Goal: Task Accomplishment & Management: Complete application form

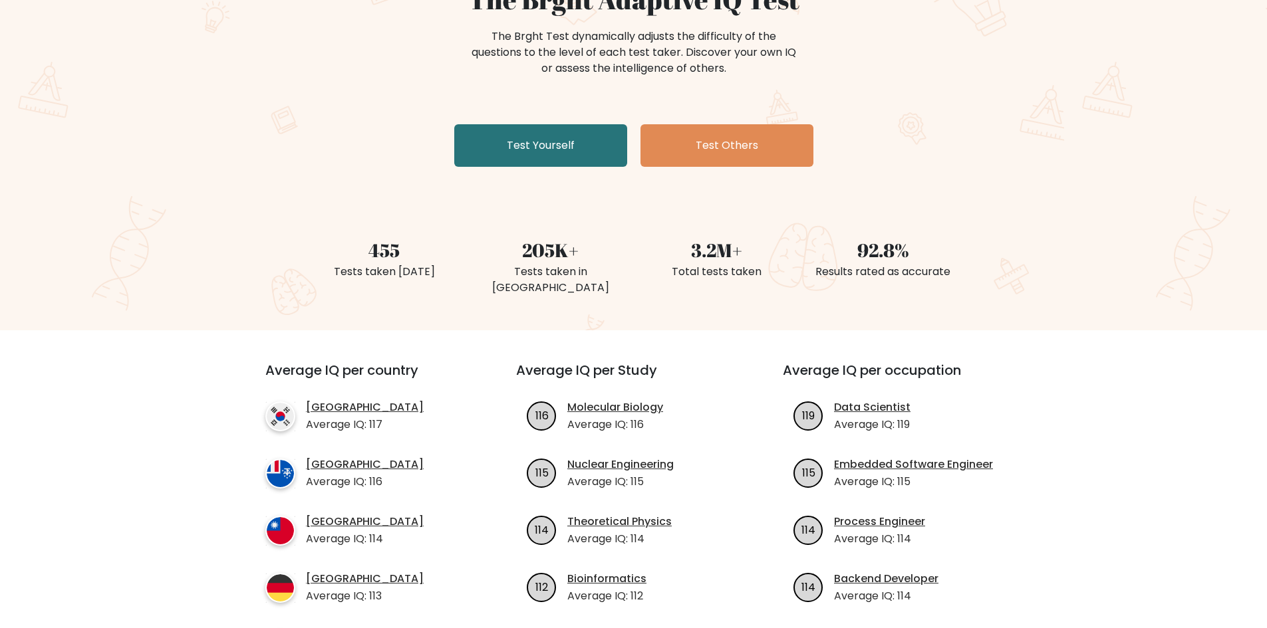
scroll to position [199, 0]
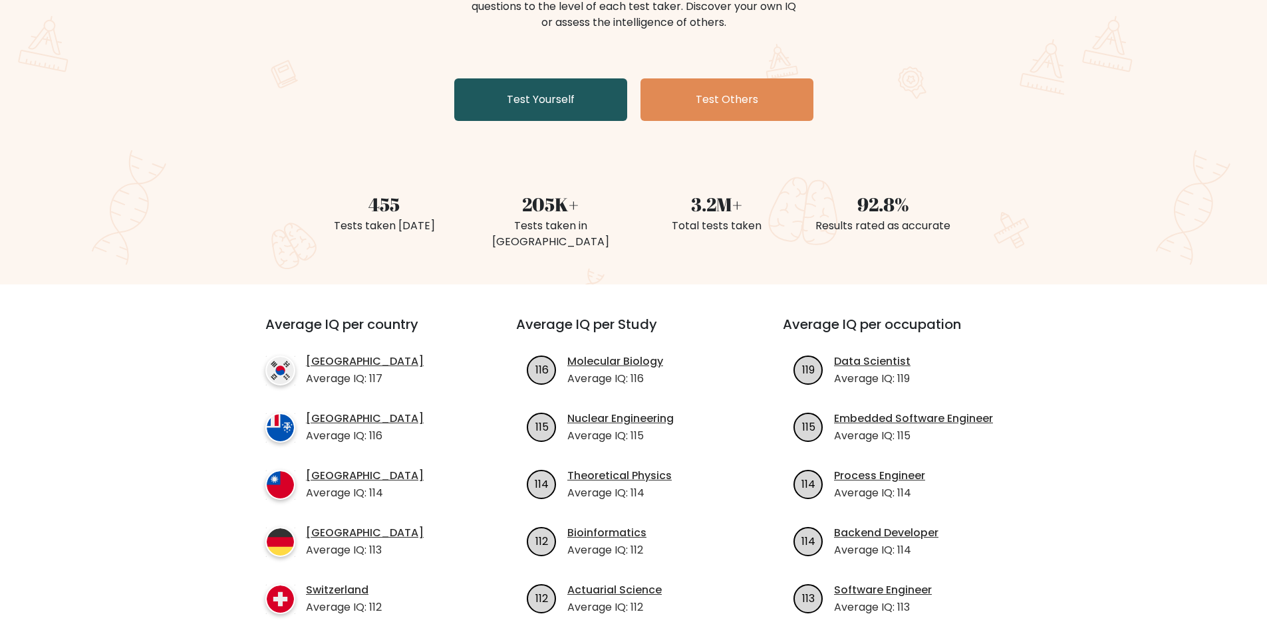
click at [573, 98] on link "Test Yourself" at bounding box center [540, 99] width 173 height 43
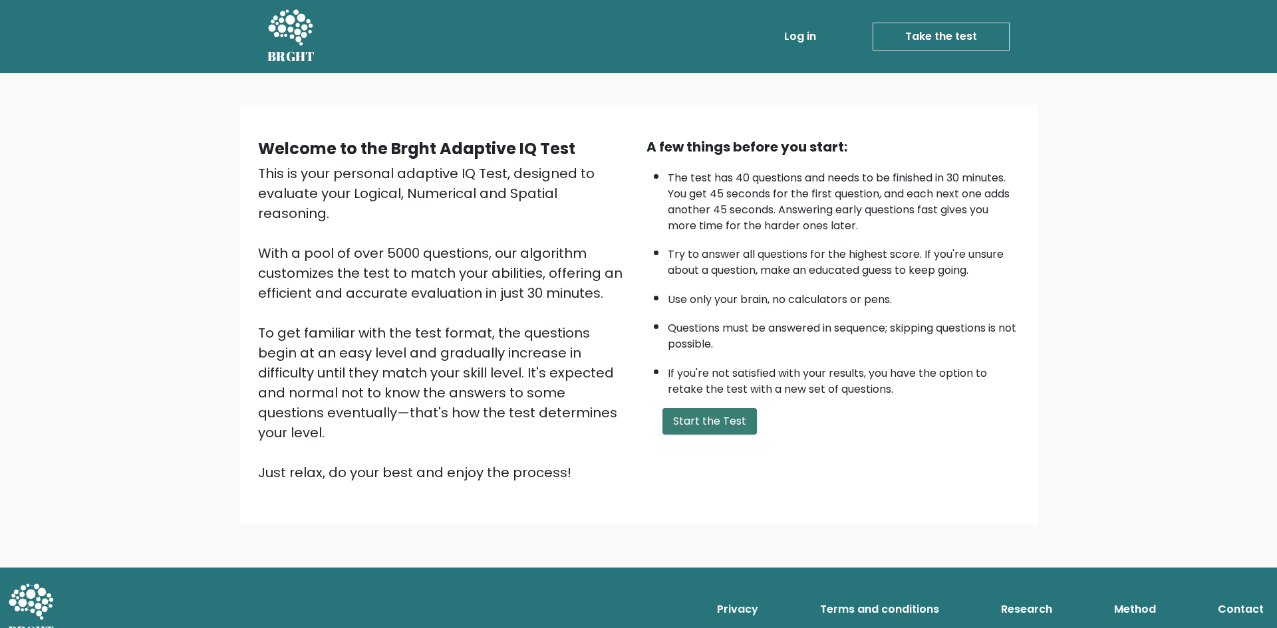
click at [712, 425] on button "Start the Test" at bounding box center [709, 421] width 94 height 27
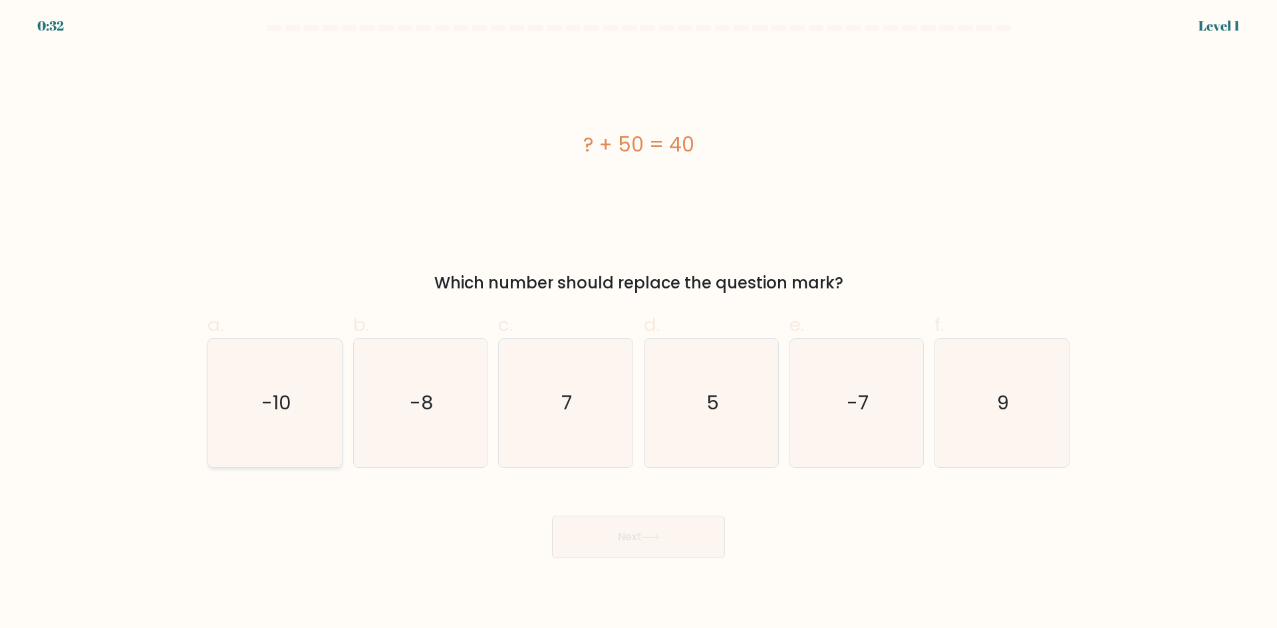
click at [281, 412] on text "-10" at bounding box center [276, 403] width 30 height 27
click at [638, 323] on input "a. -10" at bounding box center [638, 319] width 1 height 9
radio input "true"
click at [697, 528] on button "Next" at bounding box center [638, 537] width 173 height 43
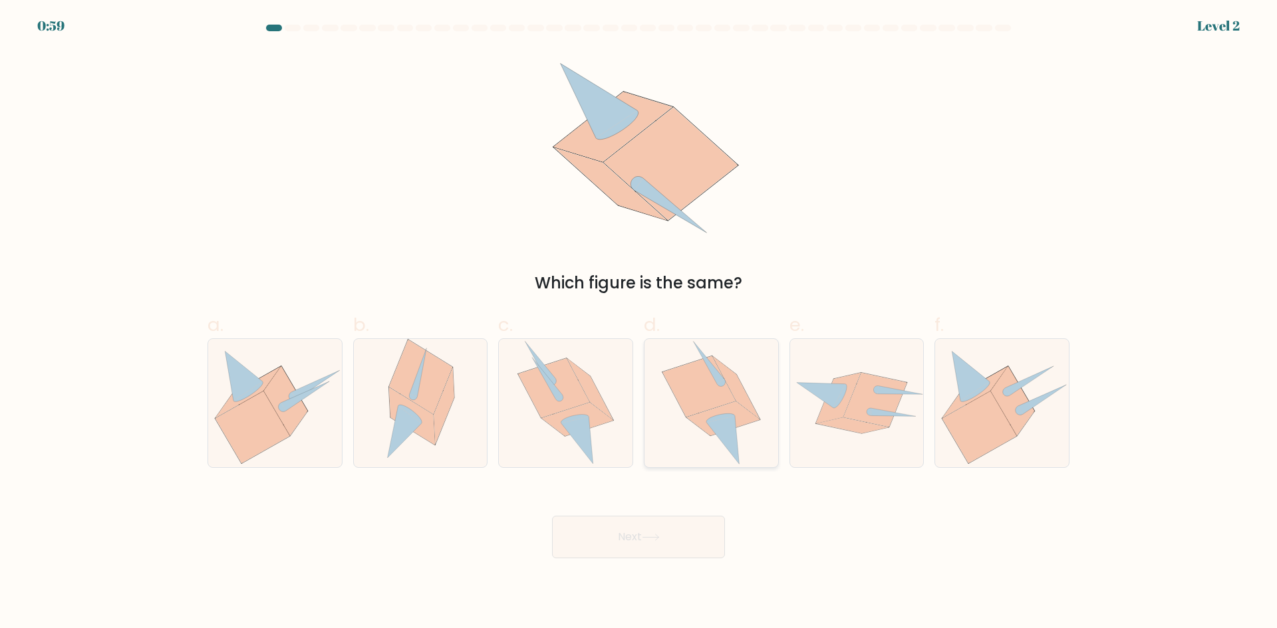
click at [717, 449] on icon at bounding box center [711, 403] width 99 height 128
click at [639, 323] on input "d." at bounding box center [638, 319] width 1 height 9
radio input "true"
click at [706, 549] on button "Next" at bounding box center [638, 537] width 173 height 43
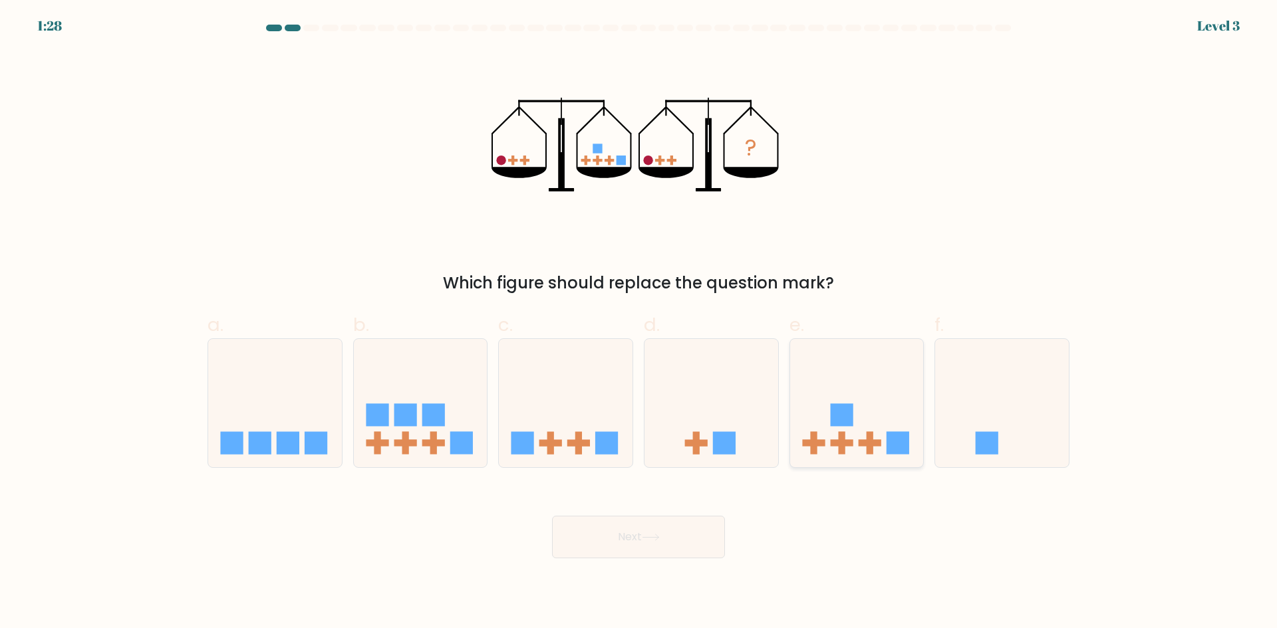
click at [850, 438] on icon at bounding box center [857, 403] width 134 height 110
click at [639, 323] on input "e." at bounding box center [638, 319] width 1 height 9
radio input "true"
click at [686, 553] on button "Next" at bounding box center [638, 537] width 173 height 43
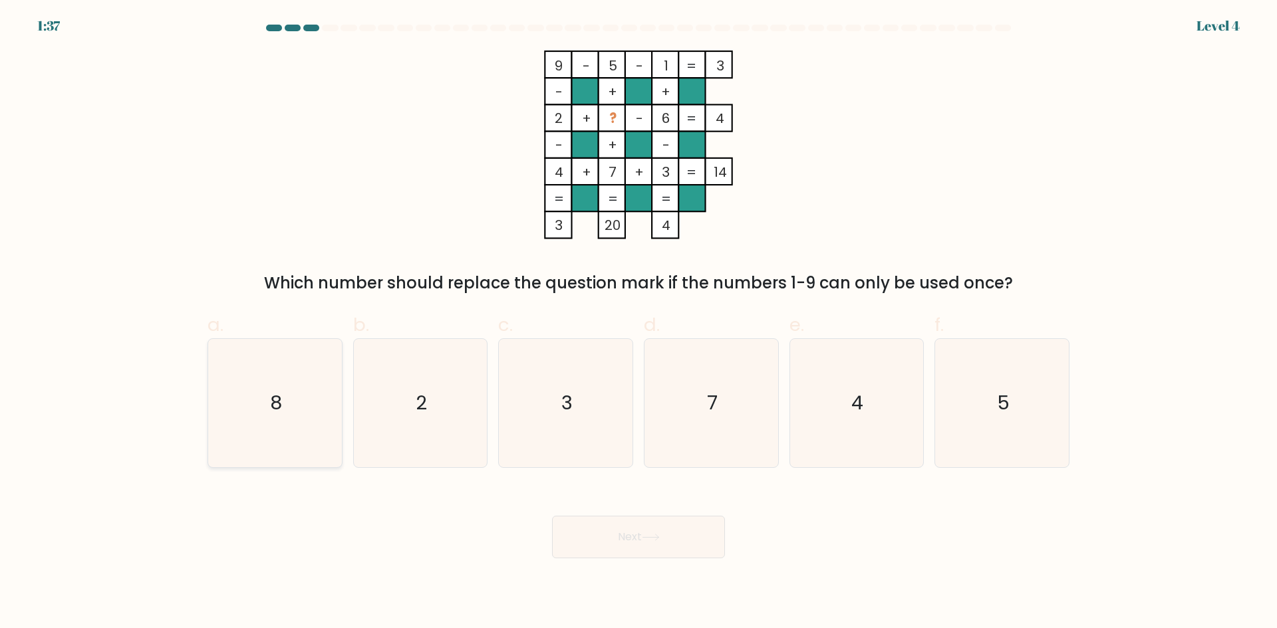
click at [292, 430] on icon "8" at bounding box center [275, 403] width 128 height 128
click at [638, 323] on input "a. 8" at bounding box center [638, 319] width 1 height 9
radio input "true"
click at [662, 513] on div "Next" at bounding box center [638, 521] width 878 height 74
click at [664, 532] on button "Next" at bounding box center [638, 537] width 173 height 43
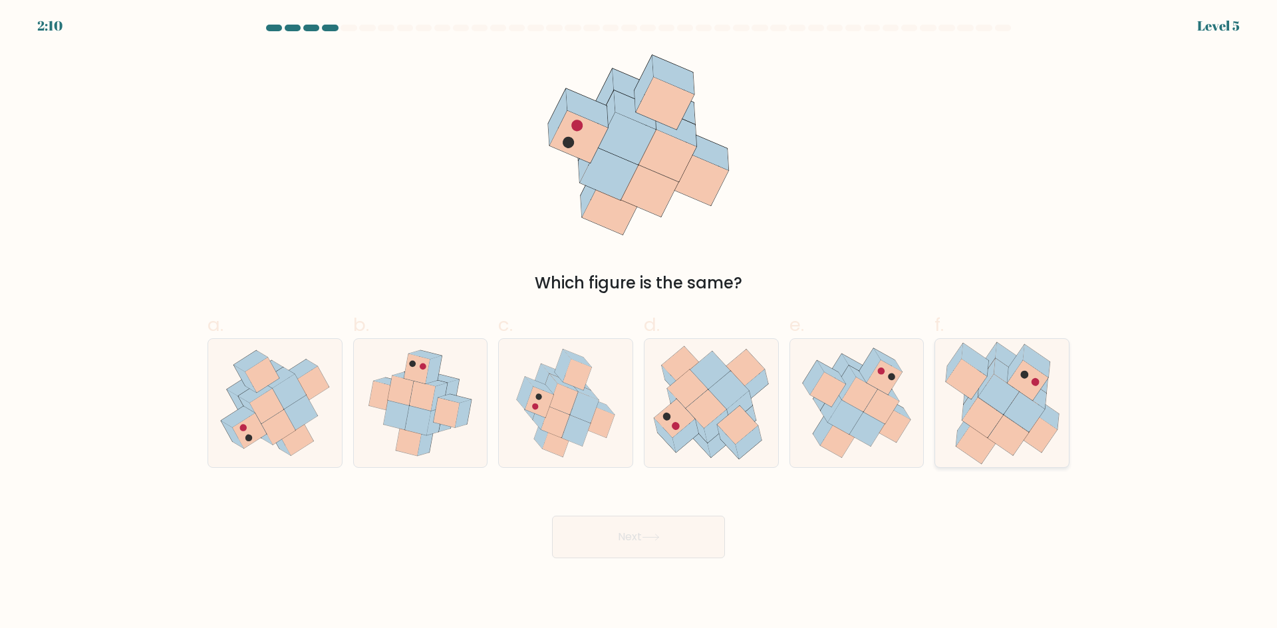
click at [999, 408] on icon at bounding box center [997, 394] width 41 height 40
click at [639, 323] on input "f." at bounding box center [638, 319] width 1 height 9
radio input "true"
click at [670, 531] on button "Next" at bounding box center [638, 537] width 173 height 43
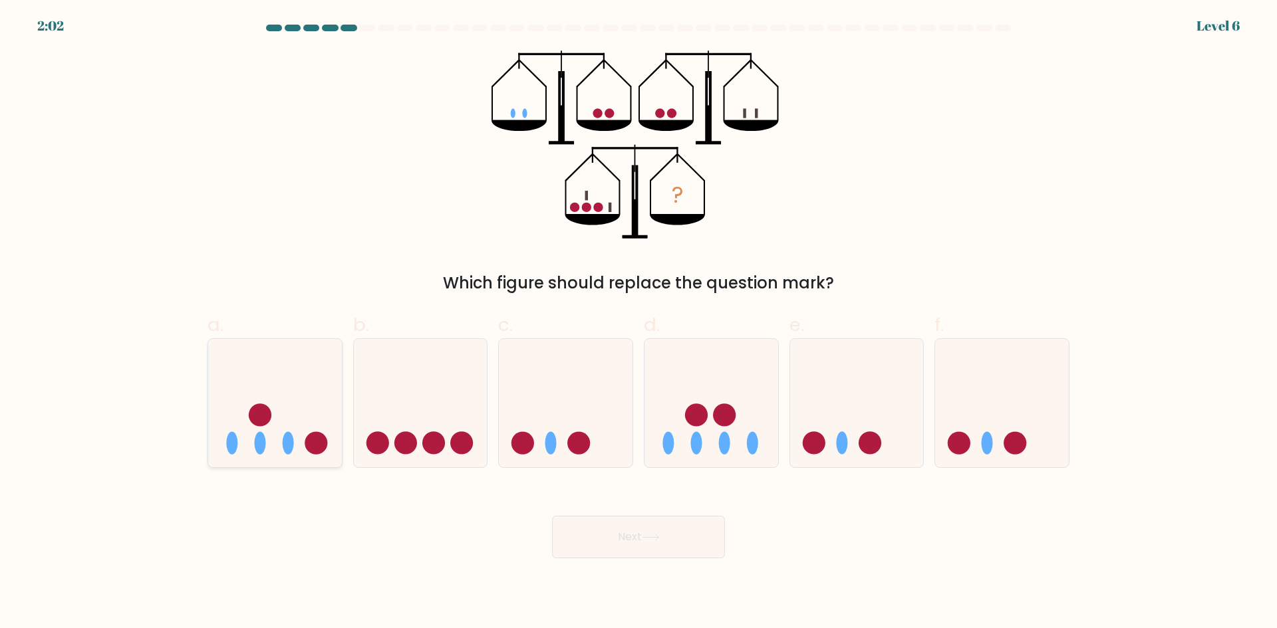
click at [303, 450] on icon at bounding box center [275, 403] width 134 height 110
click at [638, 323] on input "a." at bounding box center [638, 319] width 1 height 9
radio input "true"
click at [713, 537] on button "Next" at bounding box center [638, 537] width 173 height 43
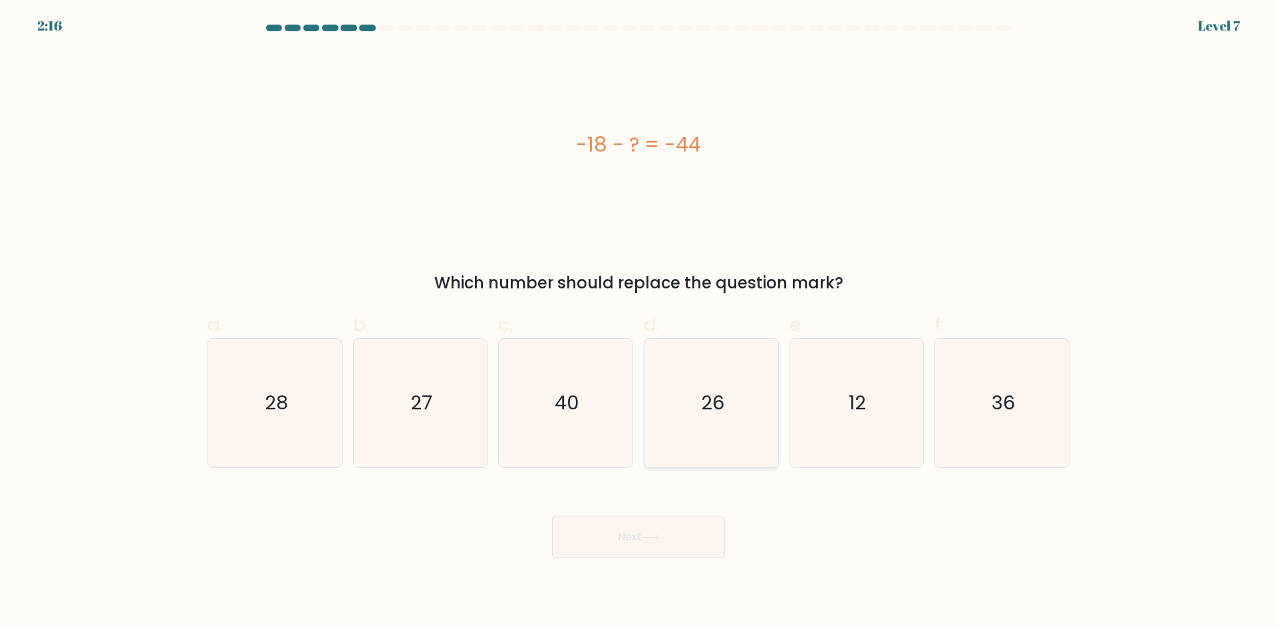
click at [702, 410] on text "26" at bounding box center [712, 403] width 23 height 27
click at [639, 323] on input "d. 26" at bounding box center [638, 319] width 1 height 9
radio input "true"
click at [684, 541] on button "Next" at bounding box center [638, 537] width 173 height 43
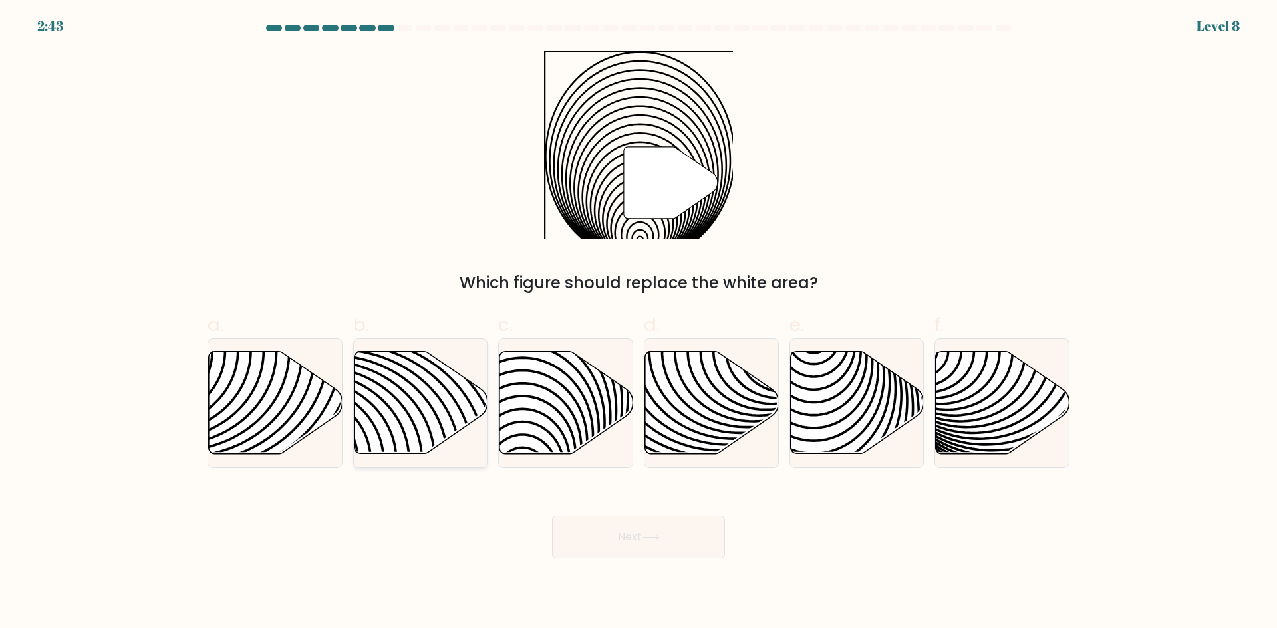
click at [389, 382] on icon at bounding box center [421, 403] width 134 height 102
click at [638, 323] on input "b." at bounding box center [638, 319] width 1 height 9
radio input "true"
click at [547, 388] on icon at bounding box center [522, 351] width 269 height 269
click at [638, 323] on input "c." at bounding box center [638, 319] width 1 height 9
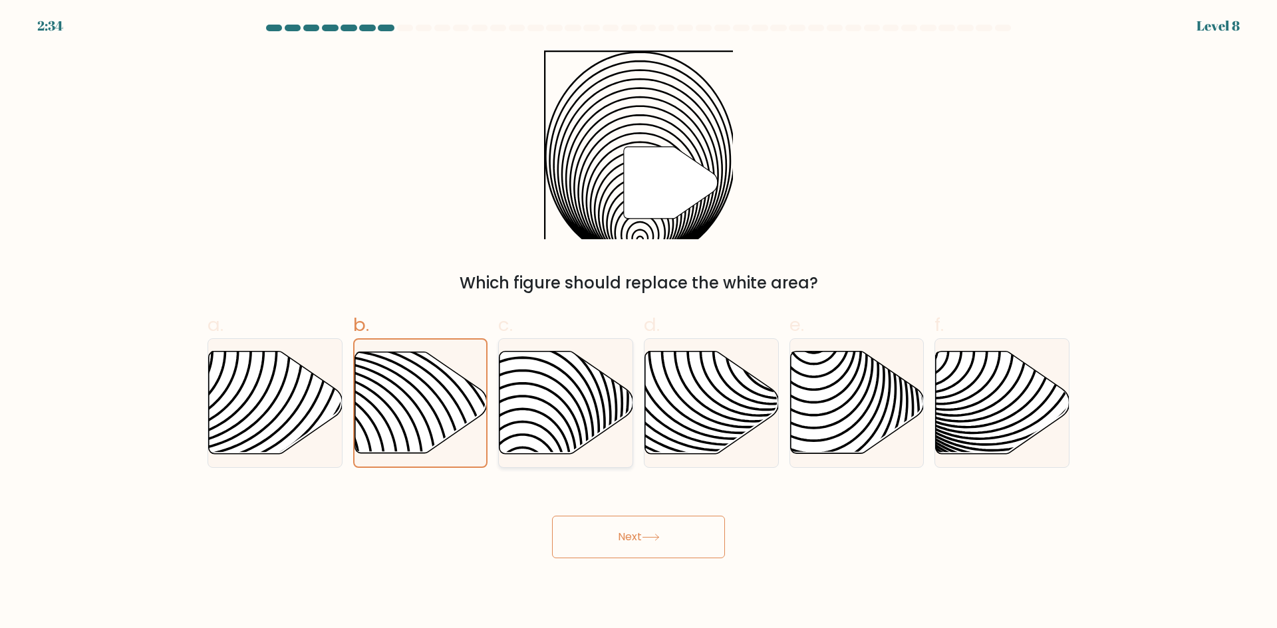
radio input "true"
click at [660, 529] on button "Next" at bounding box center [638, 537] width 173 height 43
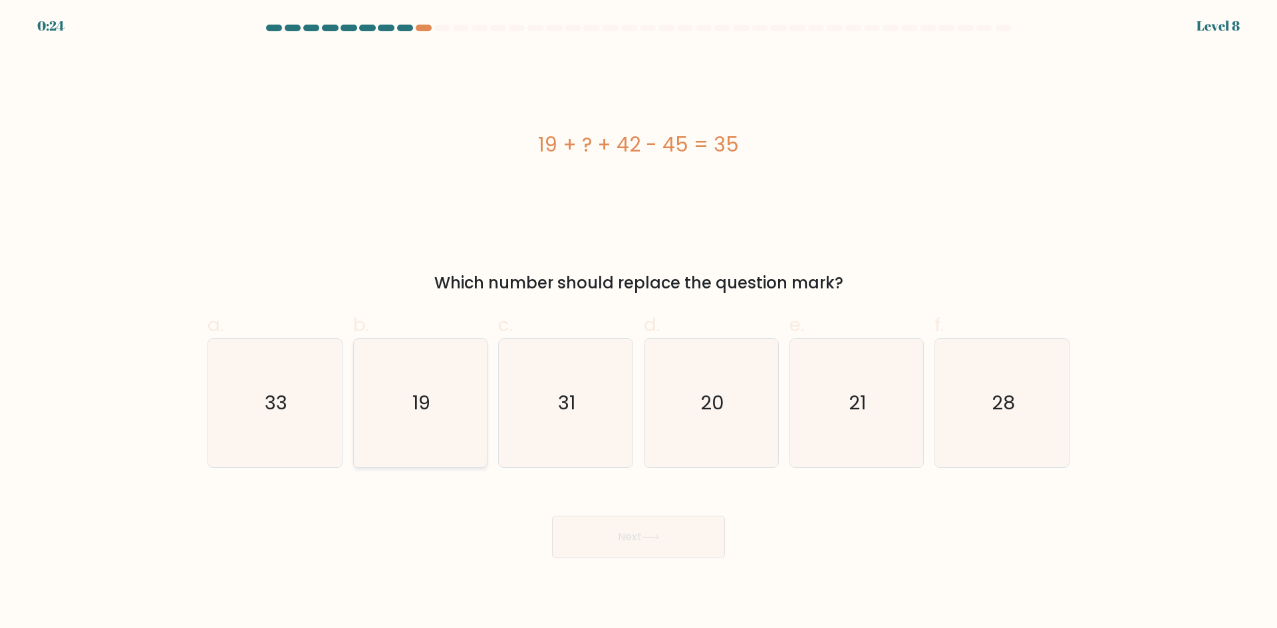
click at [418, 402] on text "19" at bounding box center [421, 403] width 18 height 27
click at [638, 323] on input "b. 19" at bounding box center [638, 319] width 1 height 9
radio input "true"
click at [624, 548] on button "Next" at bounding box center [638, 537] width 173 height 43
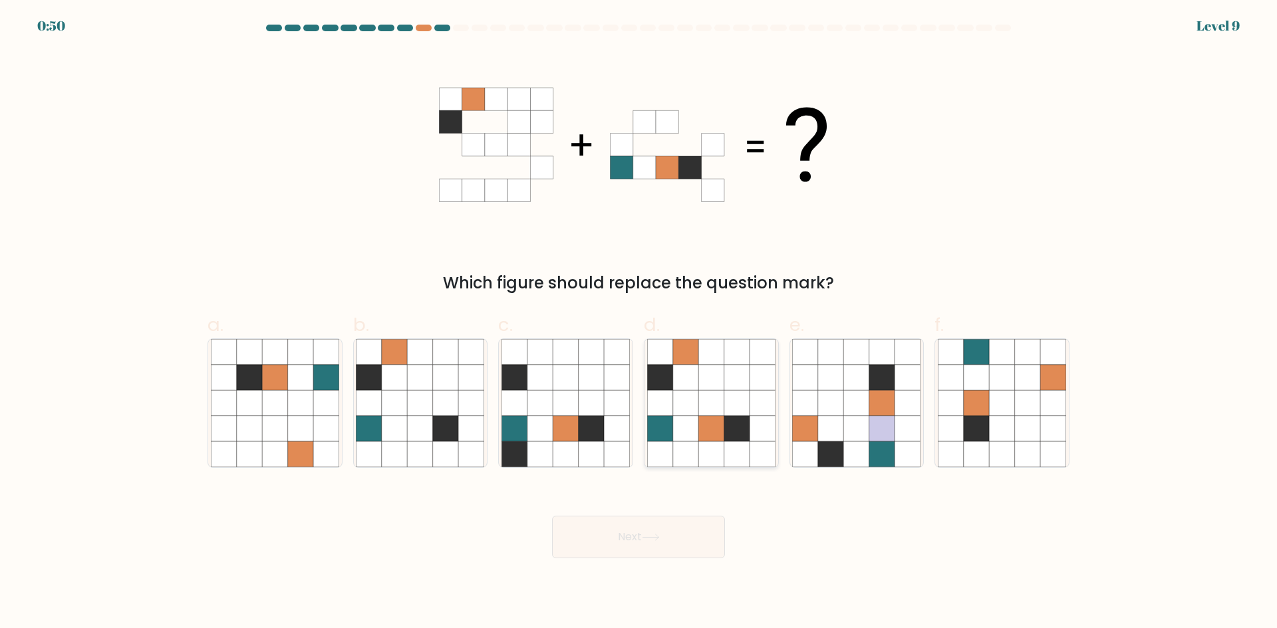
click at [660, 375] on icon at bounding box center [659, 377] width 25 height 25
click at [639, 323] on input "d." at bounding box center [638, 319] width 1 height 9
radio input "true"
click at [669, 547] on button "Next" at bounding box center [638, 537] width 173 height 43
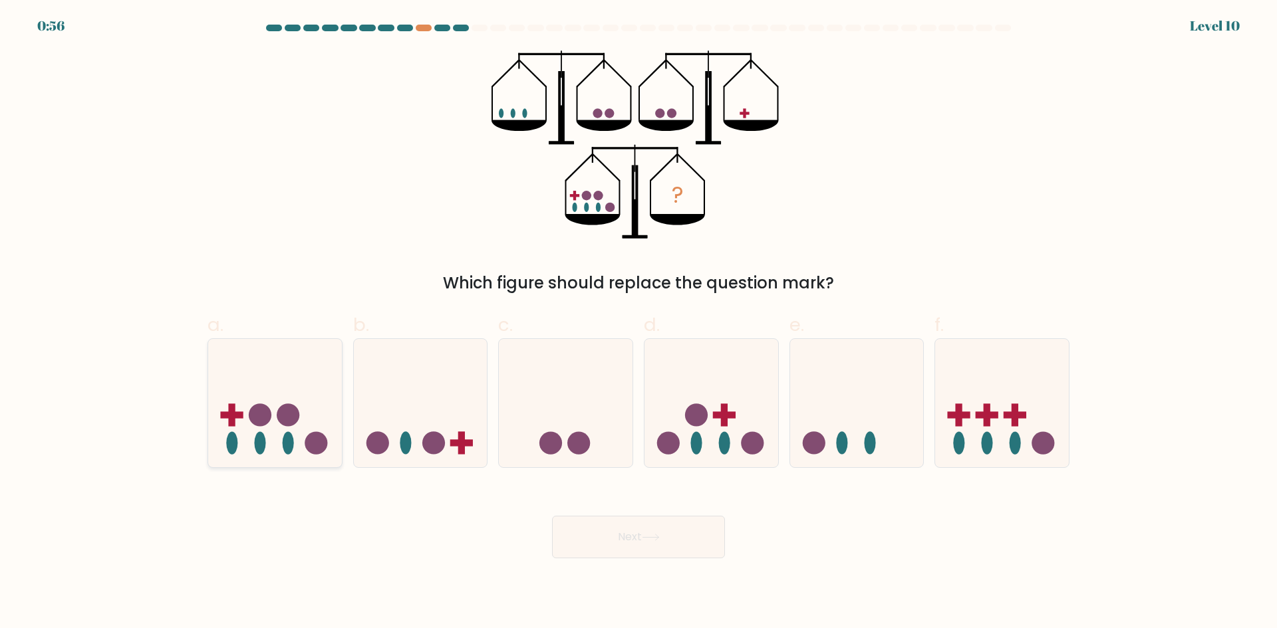
click at [287, 455] on icon at bounding box center [275, 403] width 134 height 110
click at [638, 323] on input "a." at bounding box center [638, 319] width 1 height 9
radio input "true"
click at [609, 546] on button "Next" at bounding box center [638, 537] width 173 height 43
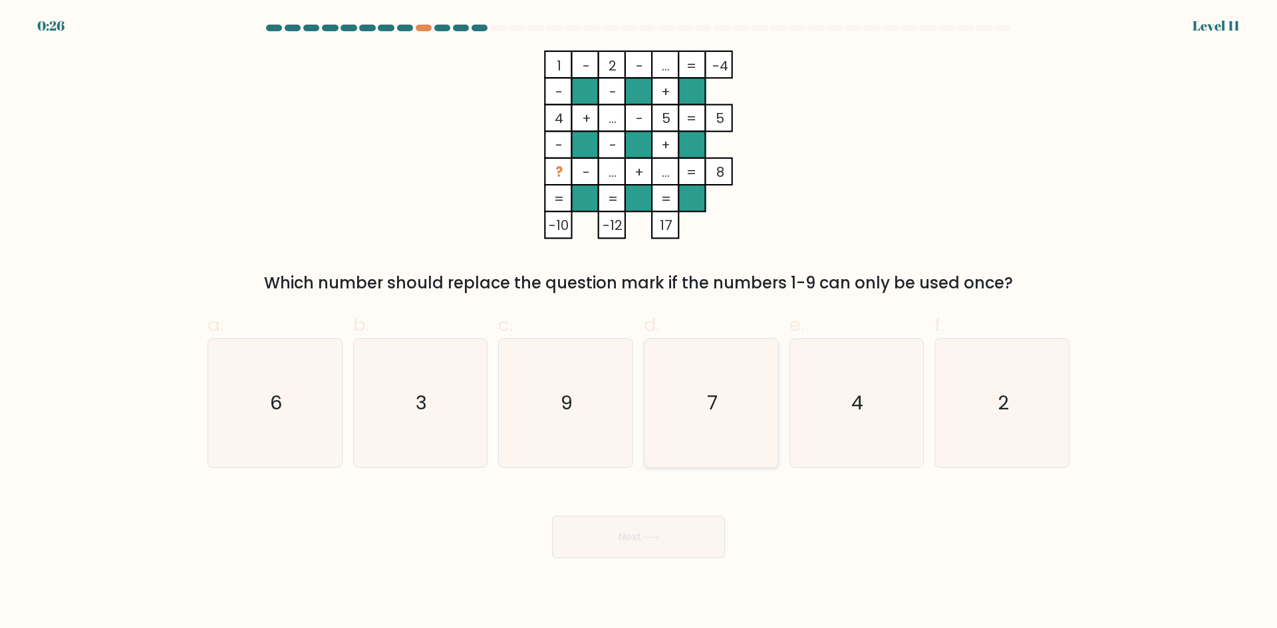
click at [682, 408] on icon "7" at bounding box center [711, 403] width 128 height 128
click at [639, 323] on input "d. 7" at bounding box center [638, 319] width 1 height 9
radio input "true"
click at [691, 545] on button "Next" at bounding box center [638, 537] width 173 height 43
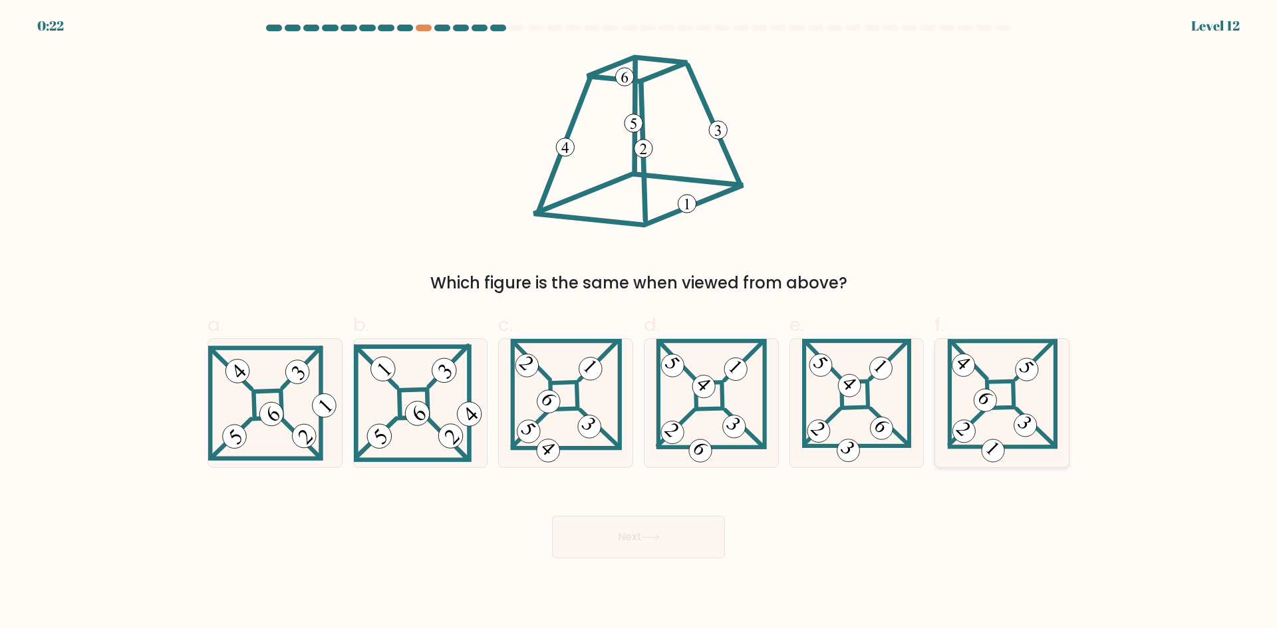
click at [1012, 390] on 148 at bounding box center [1000, 395] width 27 height 27
click at [639, 323] on input "f." at bounding box center [638, 319] width 1 height 9
radio input "true"
click at [646, 554] on button "Next" at bounding box center [638, 537] width 173 height 43
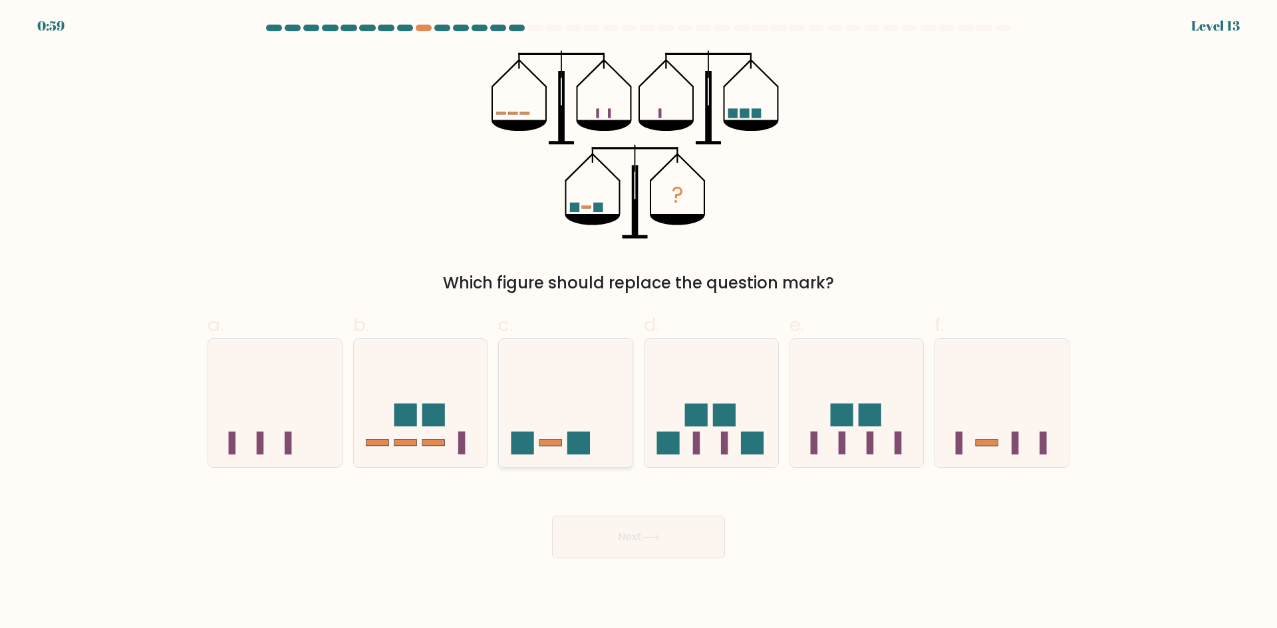
click at [583, 433] on rect at bounding box center [578, 443] width 23 height 23
click at [638, 323] on input "c." at bounding box center [638, 319] width 1 height 9
radio input "true"
click at [599, 540] on button "Next" at bounding box center [638, 537] width 173 height 43
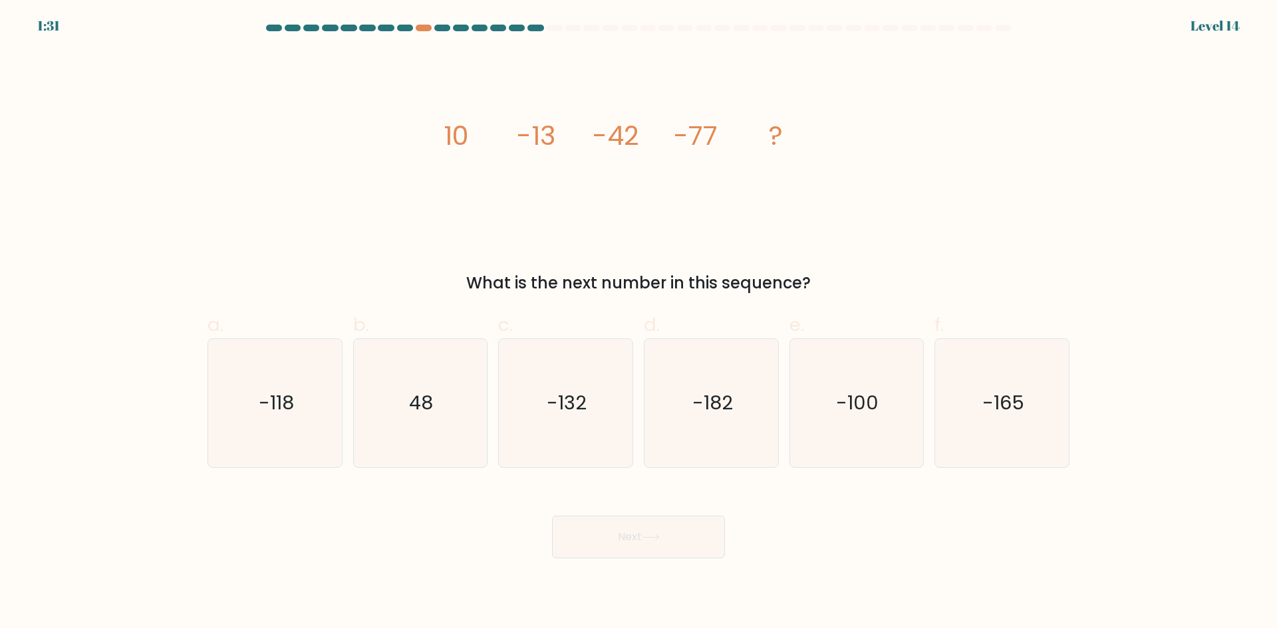
click at [845, 193] on div "image/svg+xml 10 -13 -42 -77 ? What is the next number in this sequence?" at bounding box center [638, 173] width 878 height 245
click at [303, 432] on icon "-118" at bounding box center [275, 403] width 128 height 128
click at [638, 323] on input "a. -118" at bounding box center [638, 319] width 1 height 9
radio input "true"
click at [648, 534] on icon at bounding box center [651, 537] width 18 height 7
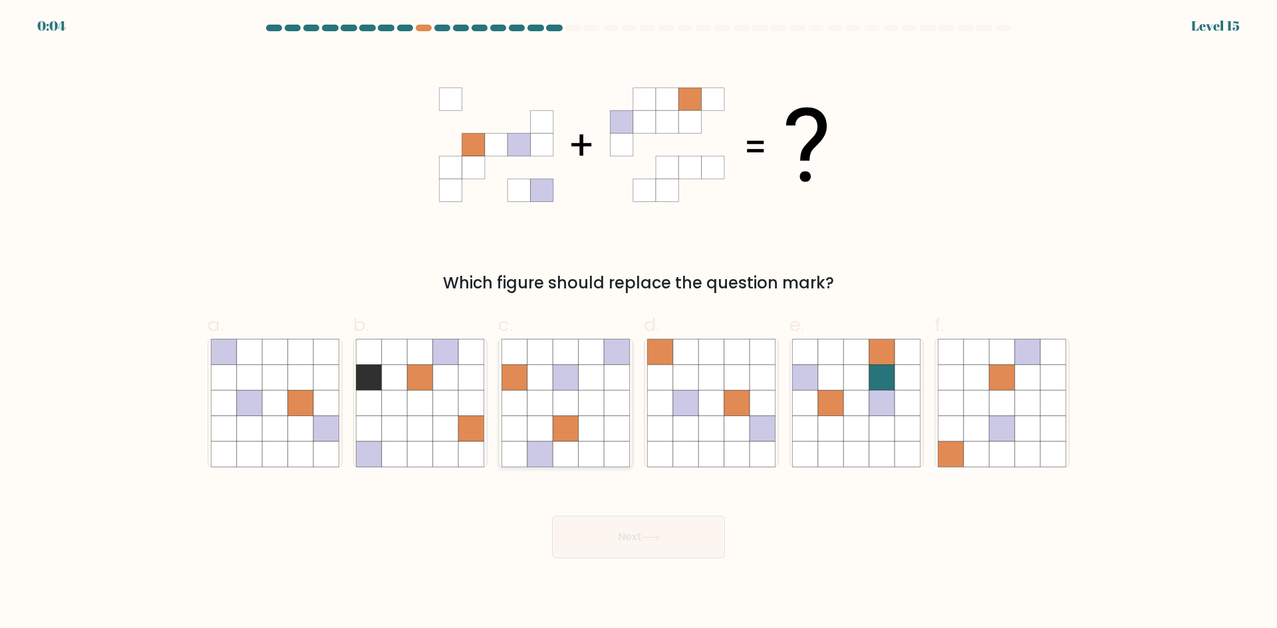
click at [594, 432] on icon at bounding box center [590, 428] width 25 height 25
click at [638, 323] on input "c." at bounding box center [638, 319] width 1 height 9
radio input "true"
click at [688, 523] on button "Next" at bounding box center [638, 537] width 173 height 43
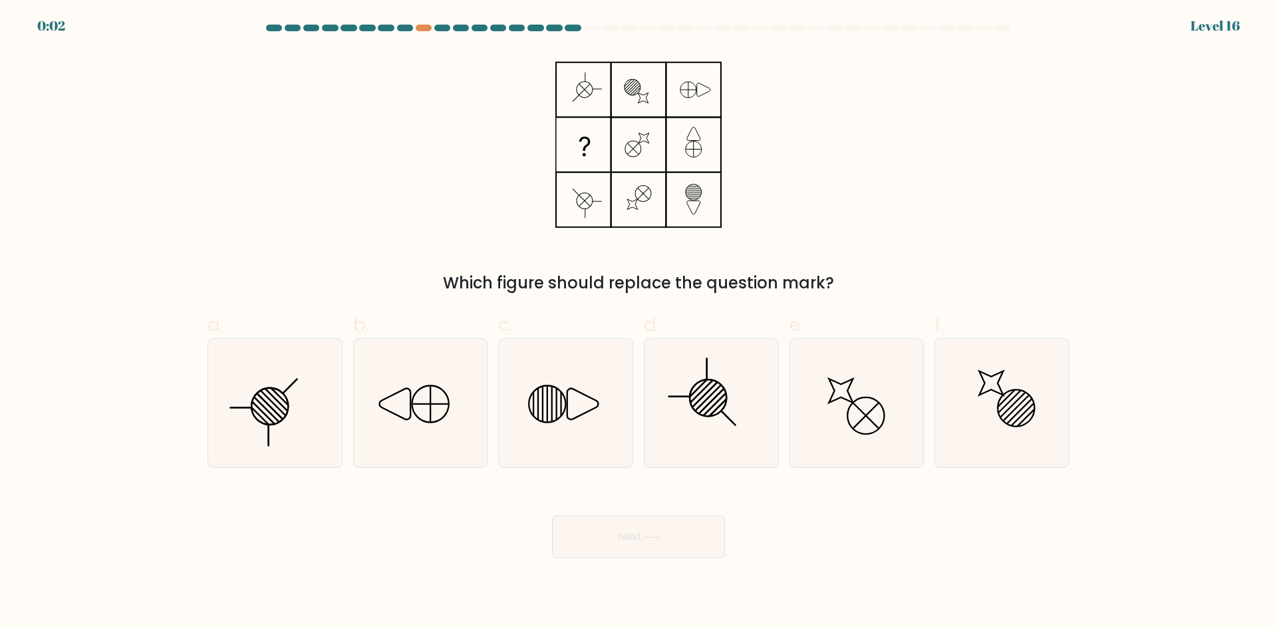
click at [685, 555] on button "Next" at bounding box center [638, 537] width 173 height 43
click at [309, 433] on icon at bounding box center [275, 403] width 128 height 128
click at [638, 323] on input "a." at bounding box center [638, 319] width 1 height 9
radio input "true"
click at [708, 523] on button "Next" at bounding box center [638, 537] width 173 height 43
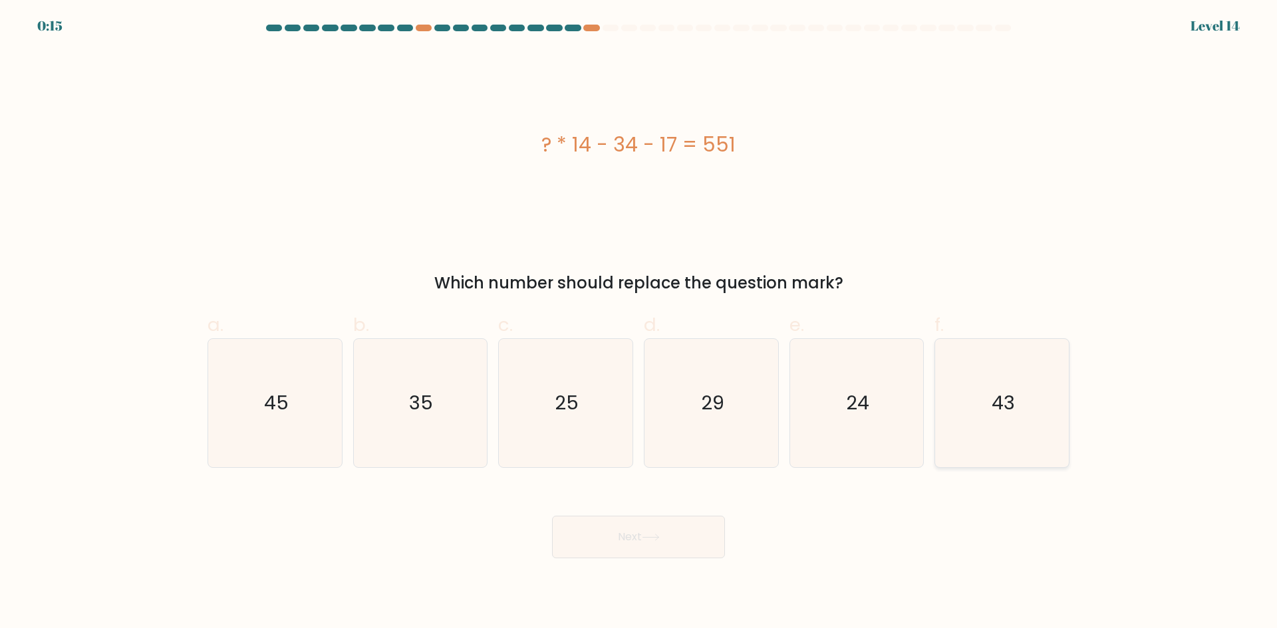
click at [972, 395] on icon "43" at bounding box center [1002, 403] width 128 height 128
click at [639, 323] on input "f. 43" at bounding box center [638, 319] width 1 height 9
radio input "true"
click at [646, 535] on icon at bounding box center [651, 537] width 18 height 7
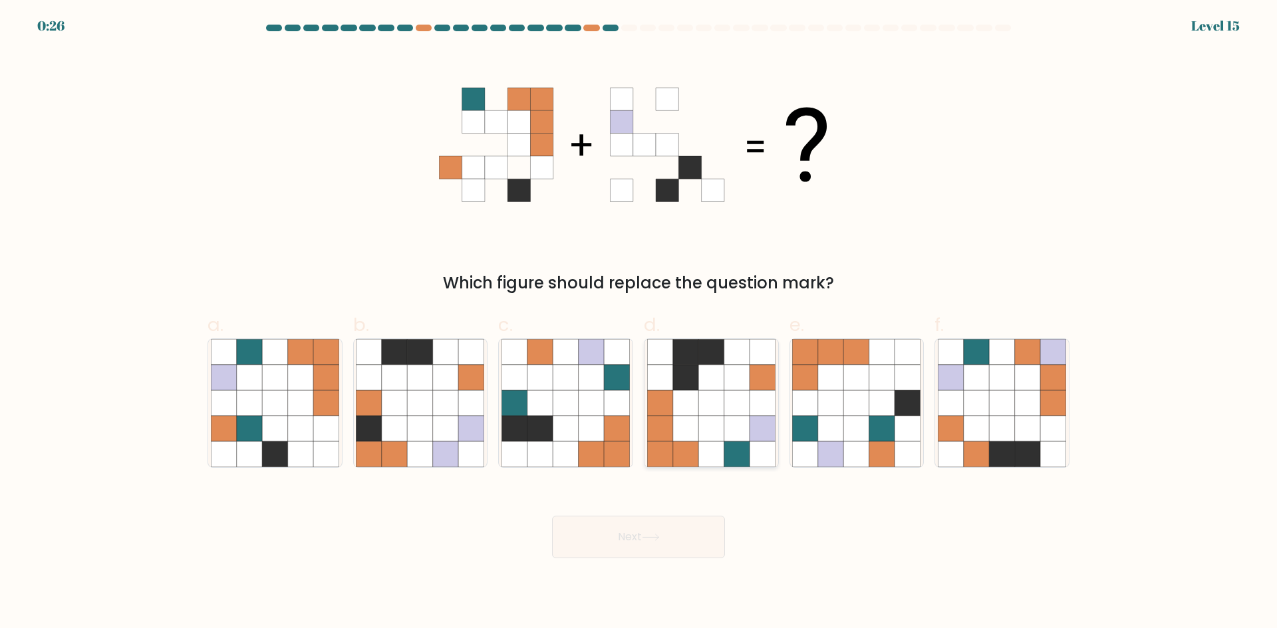
click at [678, 381] on icon at bounding box center [685, 377] width 25 height 25
click at [639, 323] on input "d." at bounding box center [638, 319] width 1 height 9
radio input "true"
click at [678, 550] on button "Next" at bounding box center [638, 537] width 173 height 43
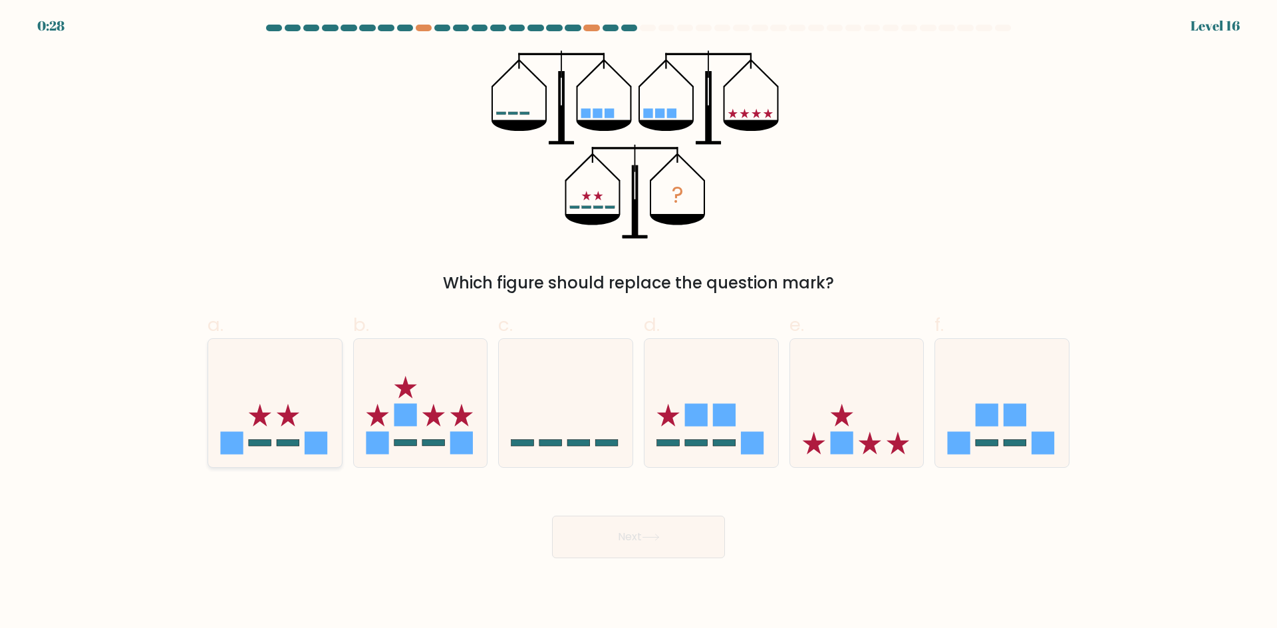
click at [267, 436] on icon at bounding box center [275, 403] width 134 height 110
click at [638, 323] on input "a." at bounding box center [638, 319] width 1 height 9
radio input "true"
click at [697, 536] on button "Next" at bounding box center [638, 537] width 173 height 43
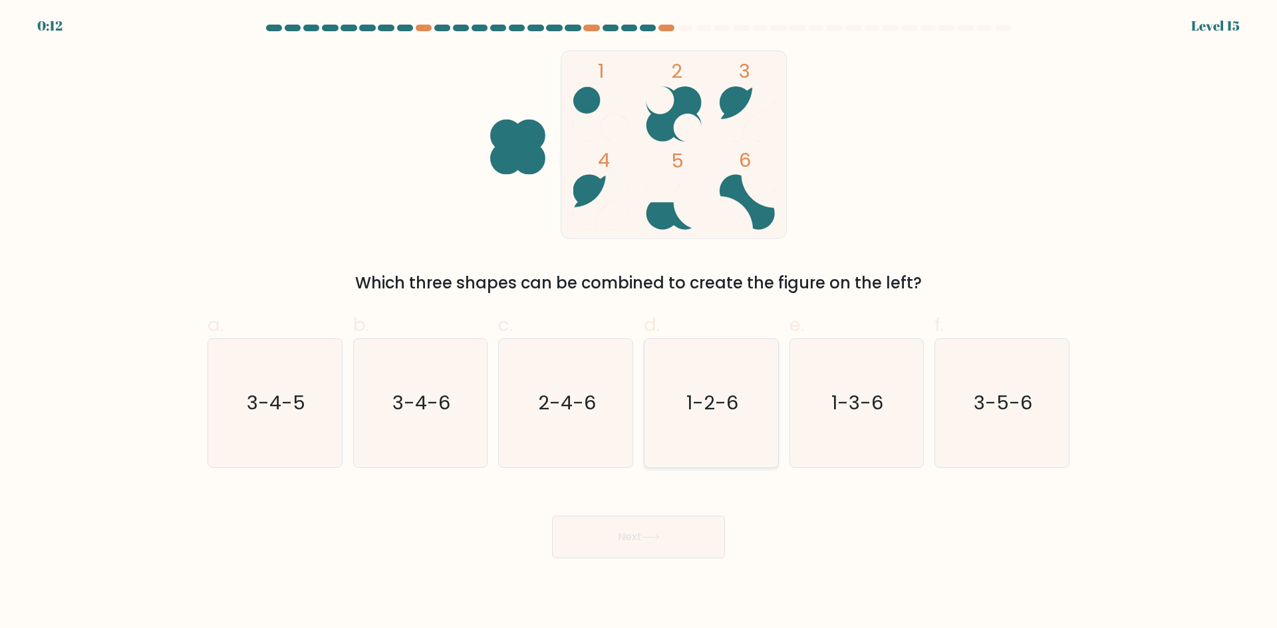
click at [715, 418] on icon "1-2-6" at bounding box center [711, 403] width 128 height 128
click at [639, 323] on input "d. 1-2-6" at bounding box center [638, 319] width 1 height 9
radio input "true"
click at [662, 525] on button "Next" at bounding box center [638, 537] width 173 height 43
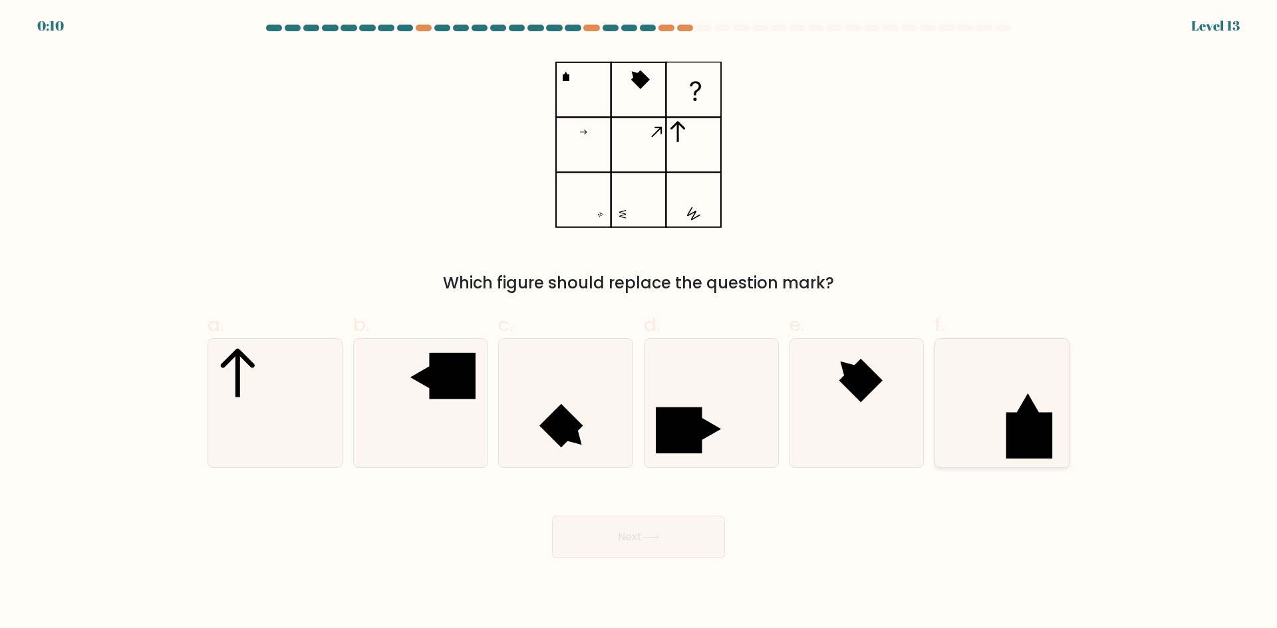
click at [1015, 436] on rect at bounding box center [1029, 435] width 46 height 46
click at [639, 323] on input "f." at bounding box center [638, 319] width 1 height 9
radio input "true"
click at [706, 521] on button "Next" at bounding box center [638, 537] width 173 height 43
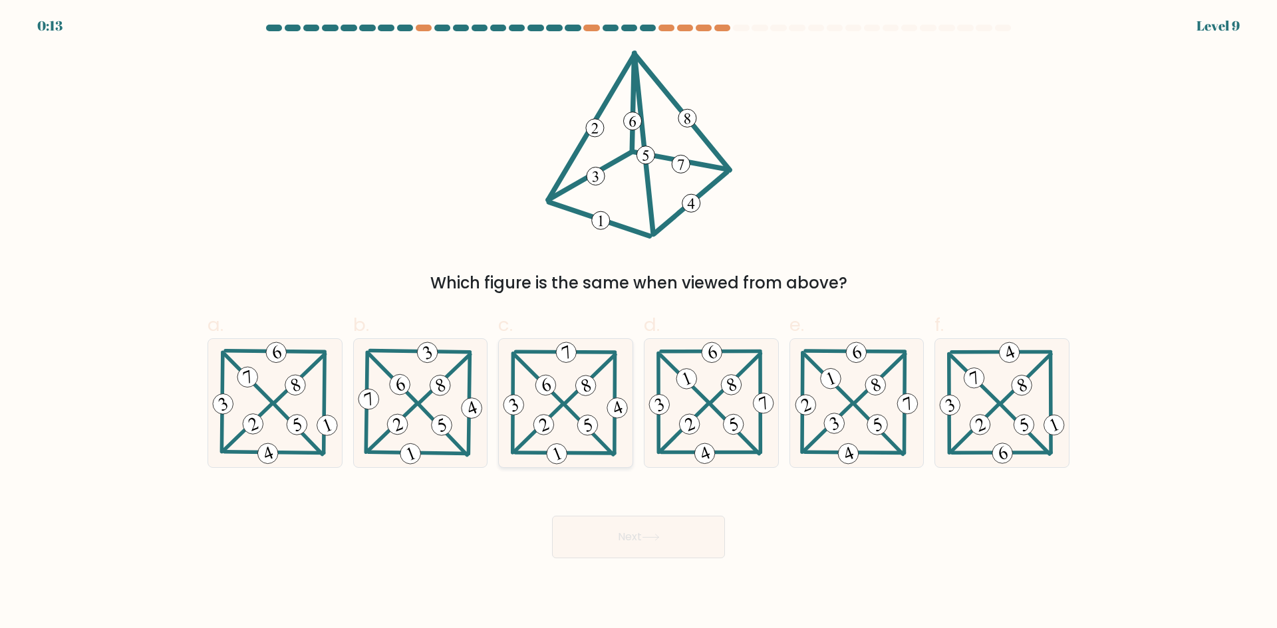
click at [610, 414] on 224 at bounding box center [617, 408] width 26 height 26
click at [638, 323] on input "c." at bounding box center [638, 319] width 1 height 9
radio input "true"
click at [634, 539] on button "Next" at bounding box center [638, 537] width 173 height 43
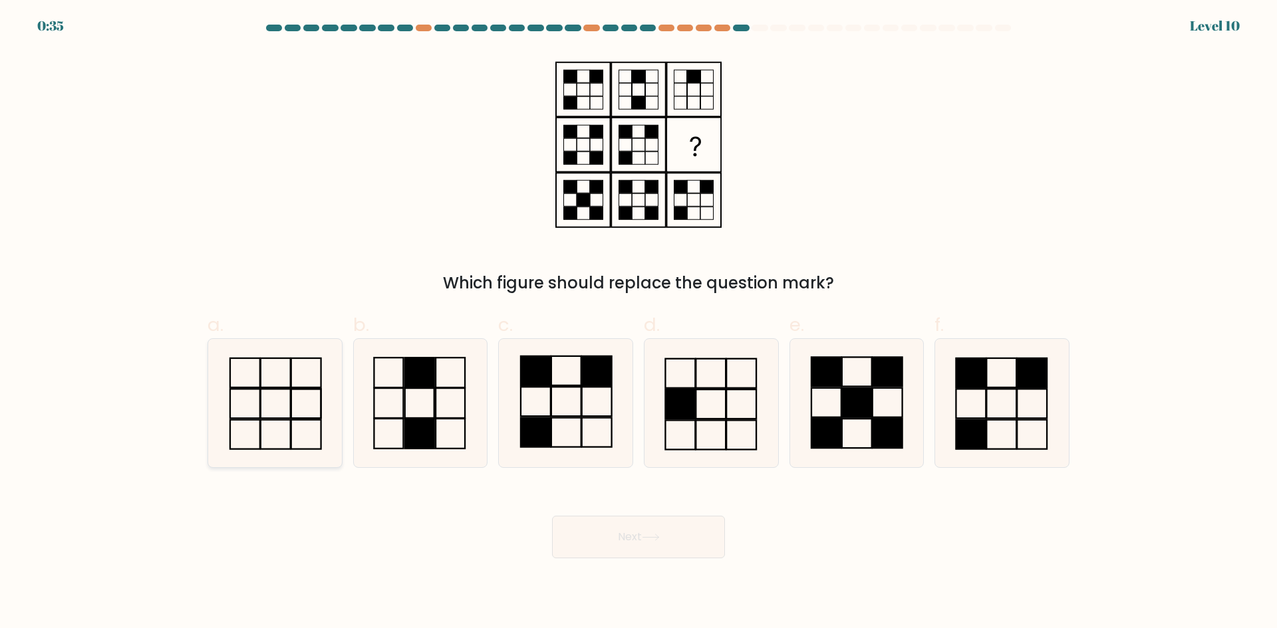
click at [307, 410] on icon at bounding box center [275, 403] width 128 height 128
click at [638, 323] on input "a." at bounding box center [638, 319] width 1 height 9
radio input "true"
click at [586, 578] on body "0:34 Level 10" at bounding box center [638, 314] width 1277 height 628
click at [609, 545] on button "Next" at bounding box center [638, 537] width 173 height 43
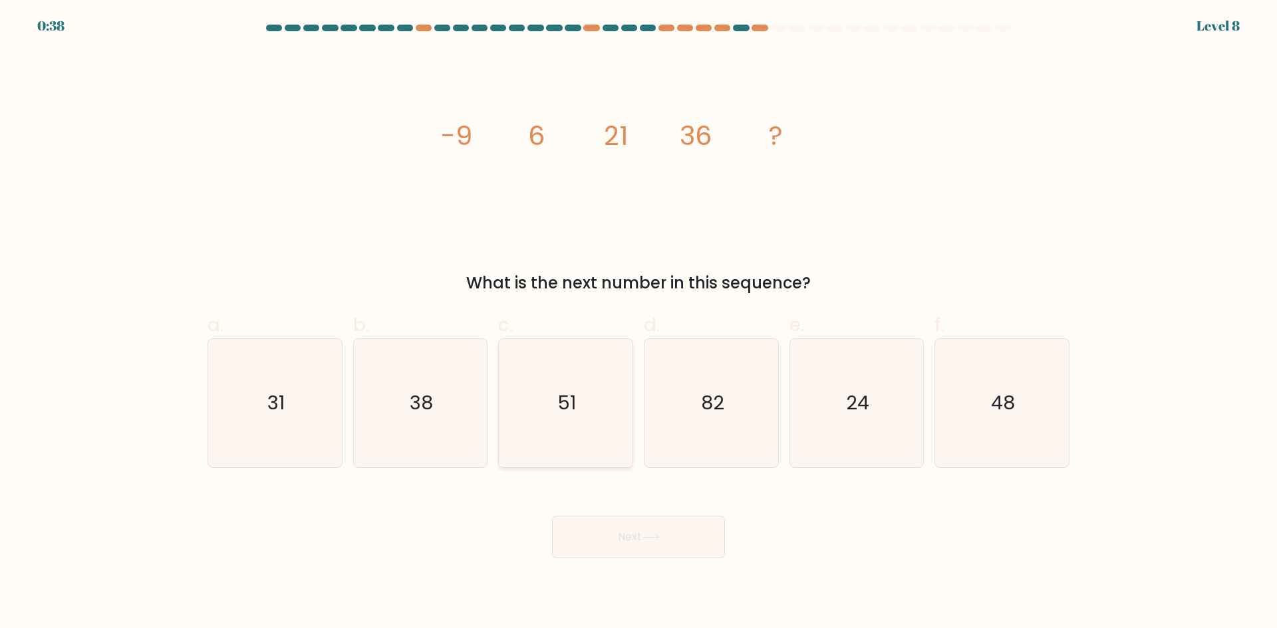
click at [611, 436] on icon "51" at bounding box center [565, 403] width 128 height 128
click at [638, 323] on input "c. 51" at bounding box center [638, 319] width 1 height 9
radio input "true"
click at [621, 538] on button "Next" at bounding box center [638, 537] width 173 height 43
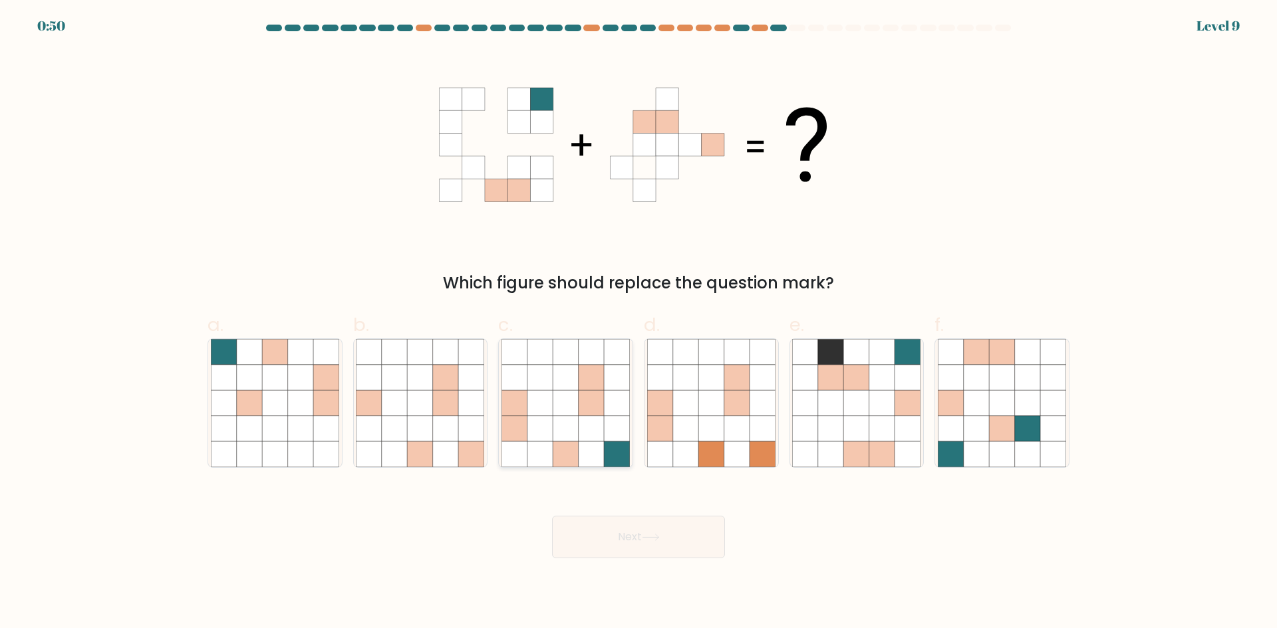
click at [600, 386] on icon at bounding box center [590, 377] width 25 height 25
click at [638, 323] on input "c." at bounding box center [638, 319] width 1 height 9
radio input "true"
click at [690, 544] on button "Next" at bounding box center [638, 537] width 173 height 43
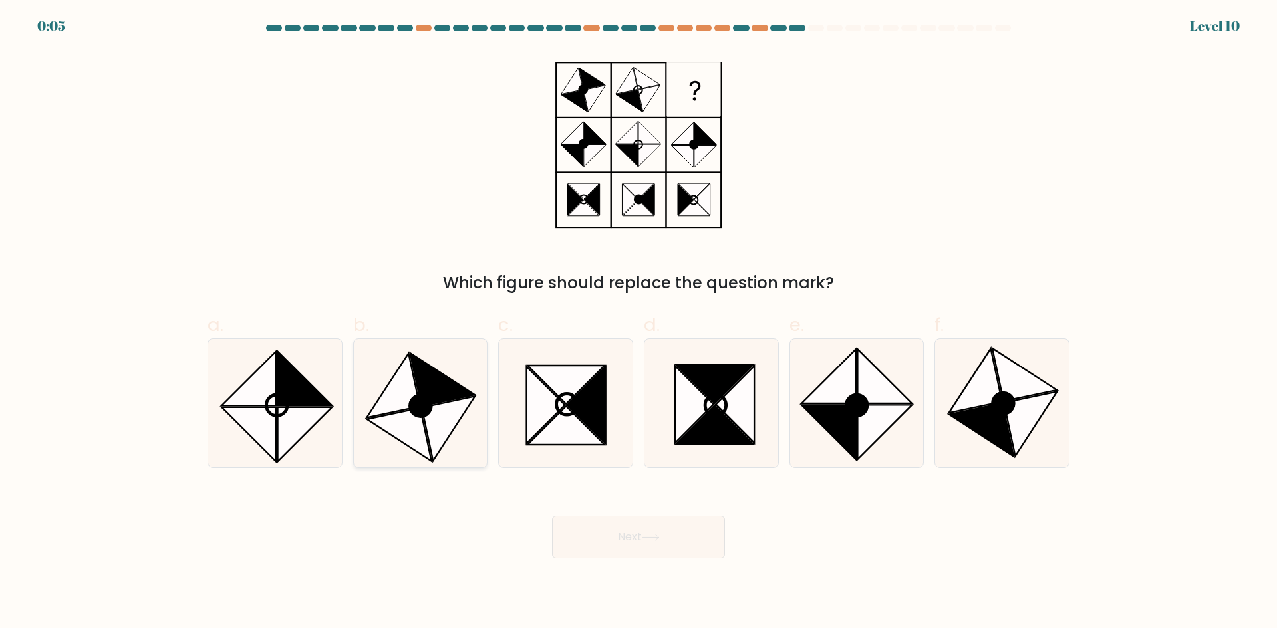
click at [440, 422] on icon at bounding box center [448, 428] width 53 height 64
click at [638, 323] on input "b." at bounding box center [638, 319] width 1 height 9
radio input "true"
click at [587, 526] on button "Next" at bounding box center [638, 537] width 173 height 43
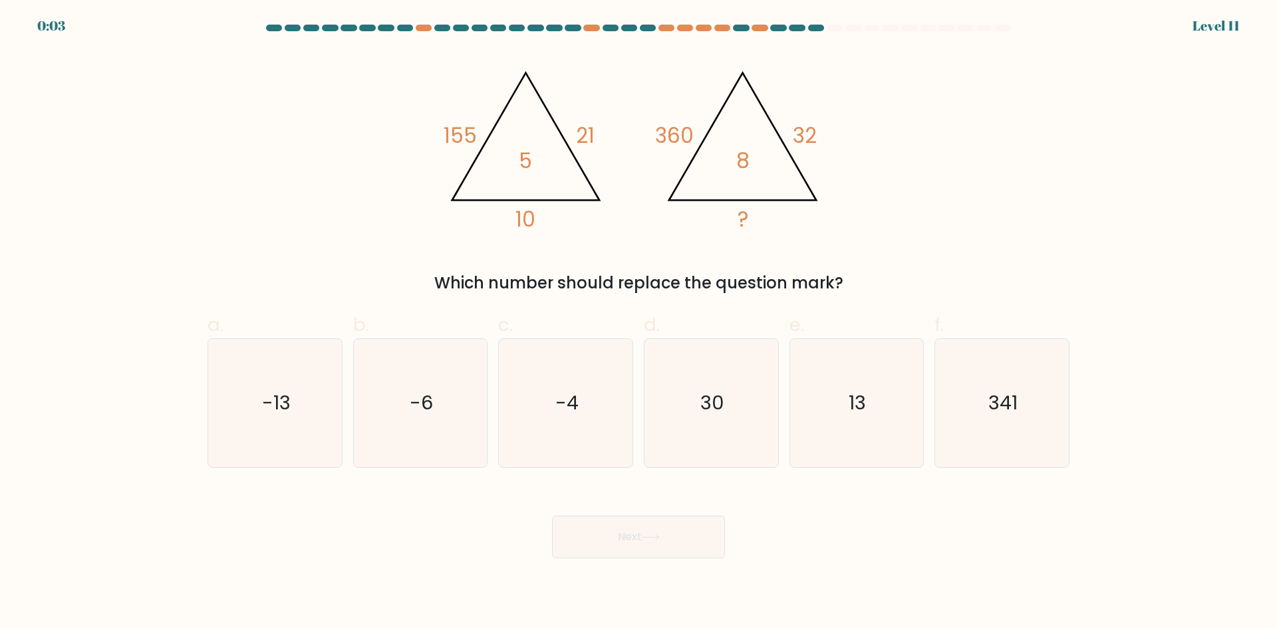
click at [588, 531] on button "Next" at bounding box center [638, 537] width 173 height 43
click at [872, 415] on icon "13" at bounding box center [856, 403] width 128 height 128
click at [639, 323] on input "e. 13" at bounding box center [638, 319] width 1 height 9
radio input "true"
click at [657, 537] on icon at bounding box center [651, 537] width 18 height 7
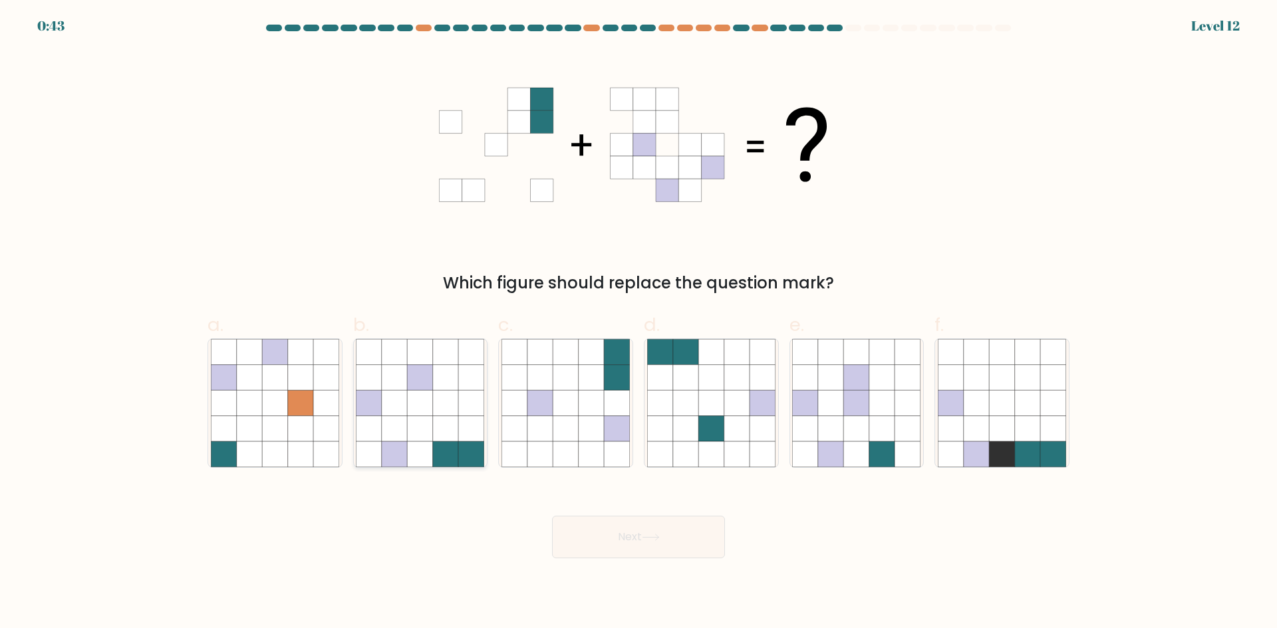
click at [443, 426] on icon at bounding box center [445, 428] width 25 height 25
click at [638, 323] on input "b." at bounding box center [638, 319] width 1 height 9
radio input "true"
click at [586, 545] on button "Next" at bounding box center [638, 537] width 173 height 43
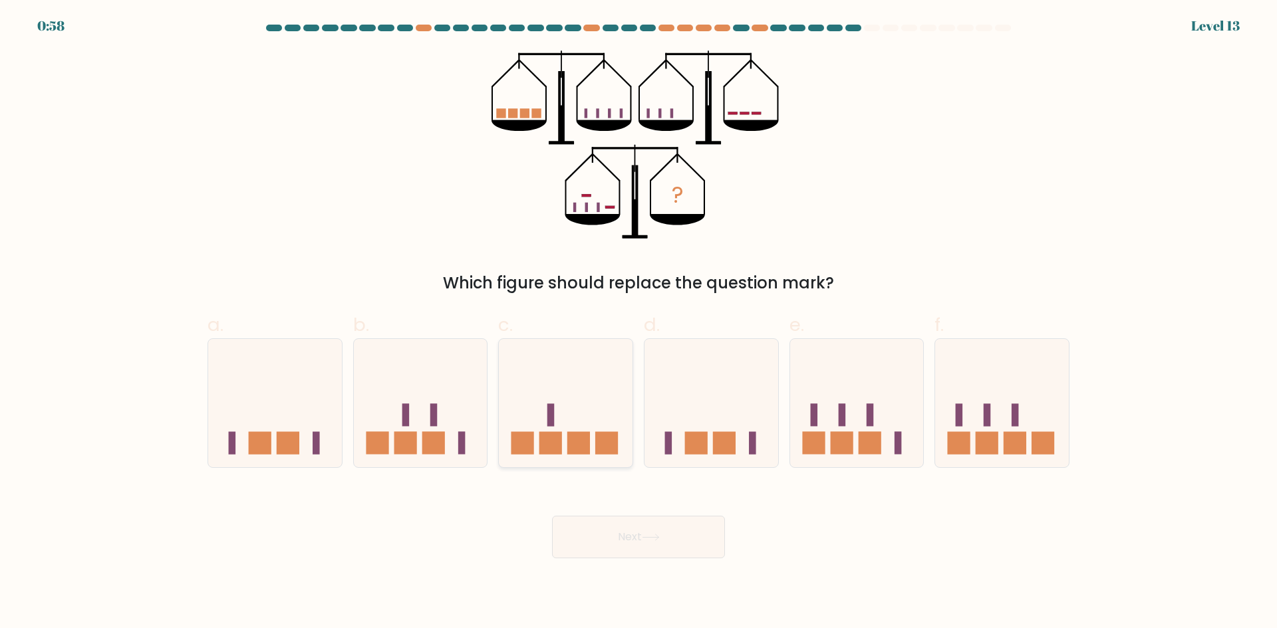
click at [590, 432] on icon at bounding box center [566, 403] width 134 height 110
click at [638, 323] on input "c." at bounding box center [638, 319] width 1 height 9
radio input "true"
click at [636, 531] on button "Next" at bounding box center [638, 537] width 173 height 43
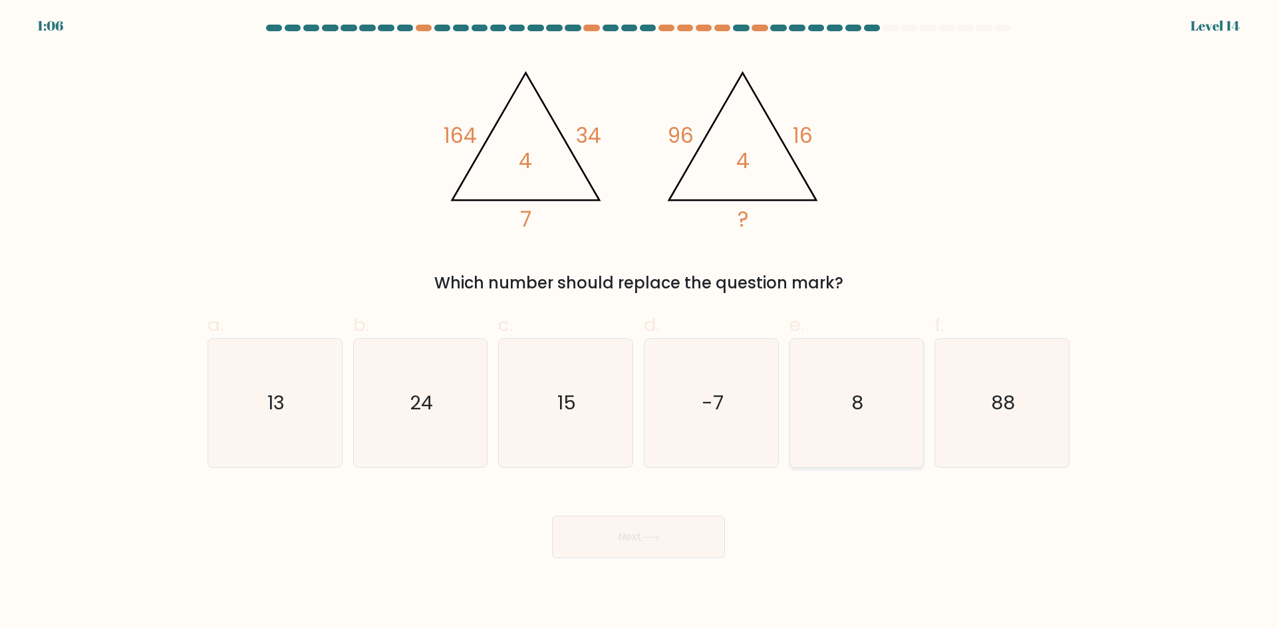
click at [831, 410] on icon "8" at bounding box center [856, 403] width 128 height 128
click at [639, 323] on input "e. 8" at bounding box center [638, 319] width 1 height 9
radio input "true"
click at [652, 539] on icon at bounding box center [651, 537] width 18 height 7
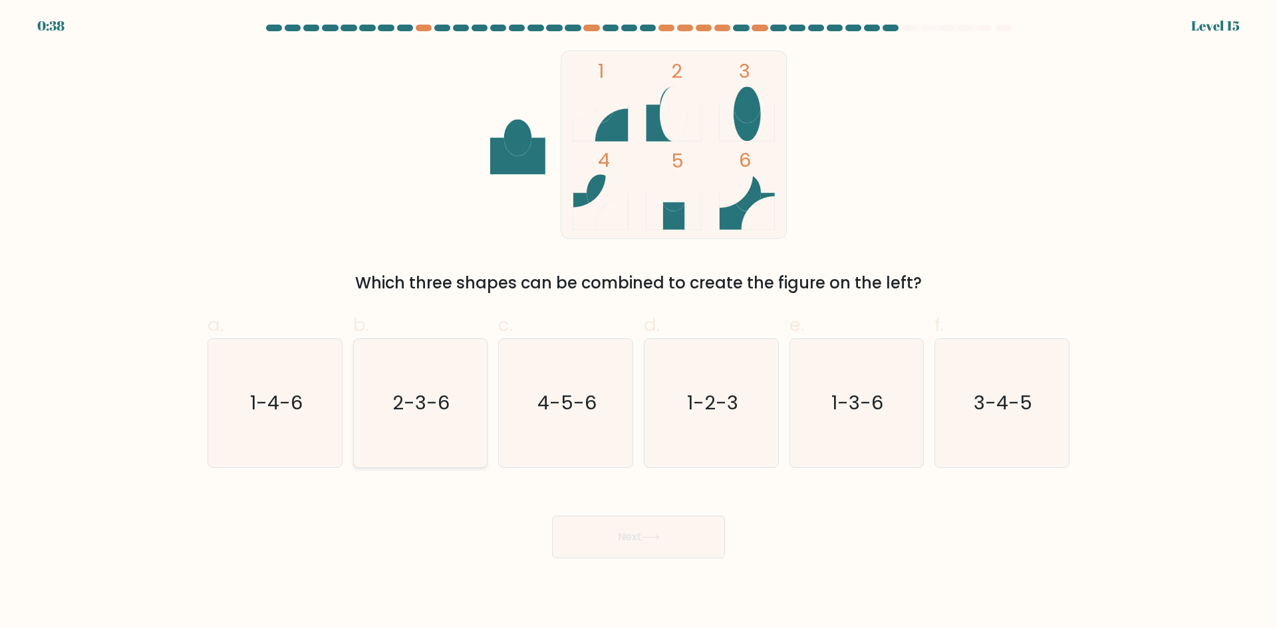
click at [463, 363] on icon "2-3-6" at bounding box center [420, 403] width 128 height 128
click at [638, 323] on input "b. 2-3-6" at bounding box center [638, 319] width 1 height 9
radio input "true"
click at [608, 536] on button "Next" at bounding box center [638, 537] width 173 height 43
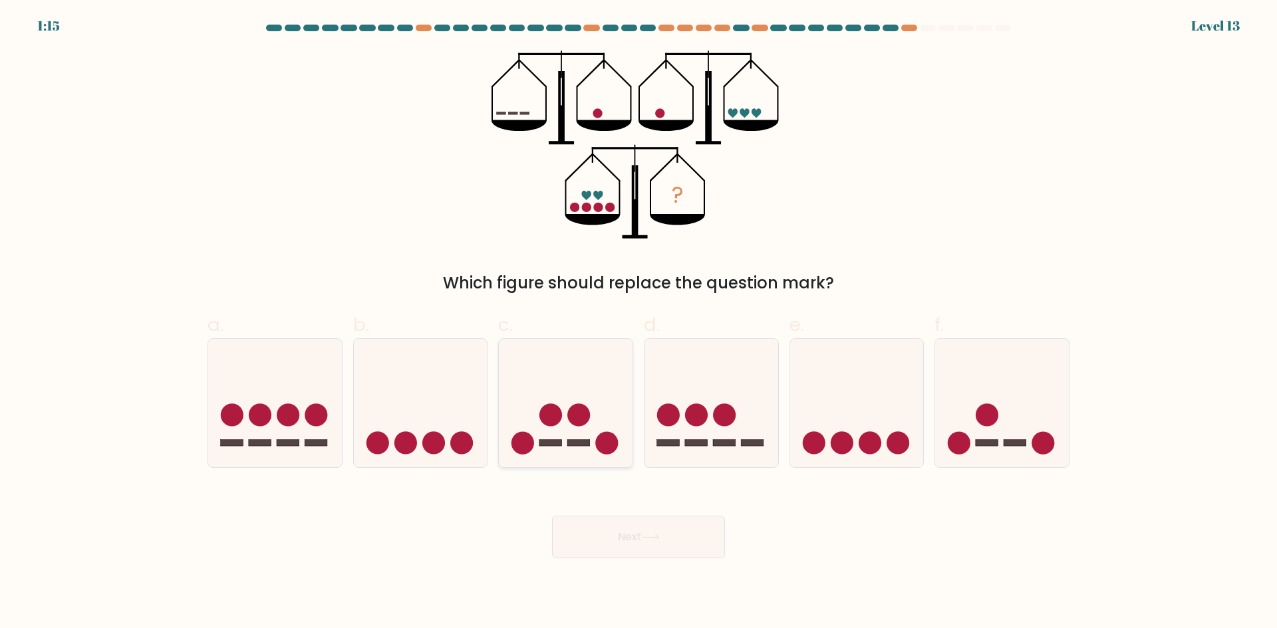
click at [579, 448] on icon at bounding box center [566, 403] width 134 height 110
click at [638, 323] on input "c." at bounding box center [638, 319] width 1 height 9
radio input "true"
click at [605, 553] on button "Next" at bounding box center [638, 537] width 173 height 43
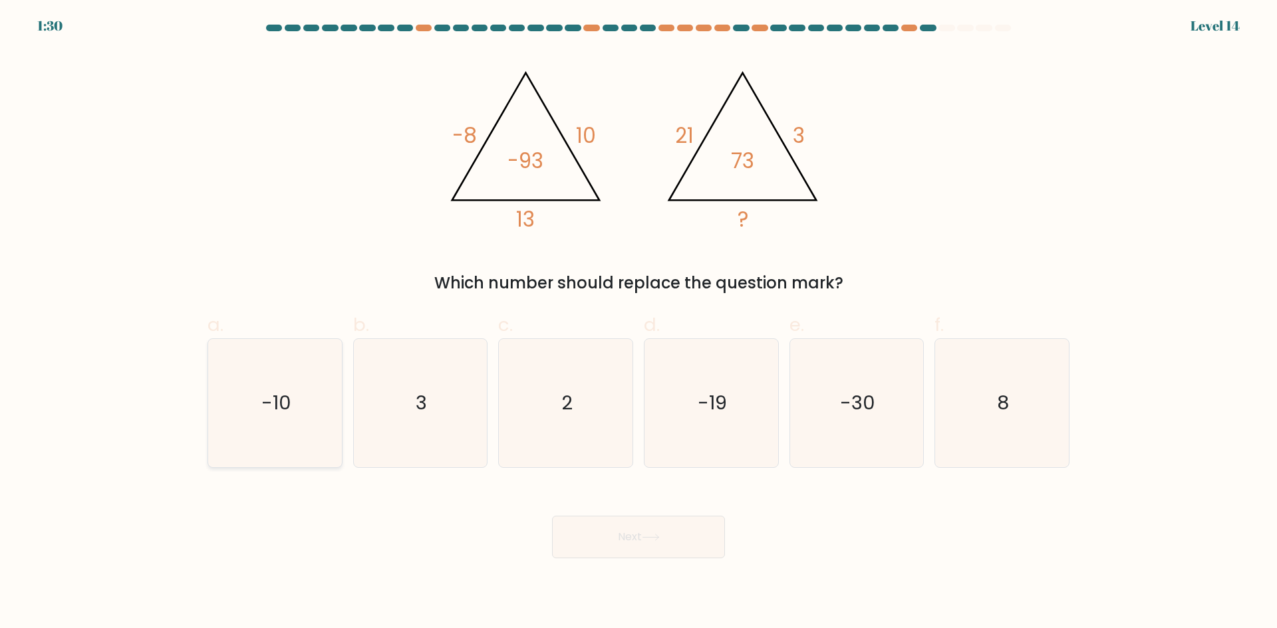
click at [282, 390] on text "-10" at bounding box center [276, 403] width 30 height 27
click at [638, 323] on input "a. -10" at bounding box center [638, 319] width 1 height 9
radio input "true"
click at [646, 551] on button "Next" at bounding box center [638, 537] width 173 height 43
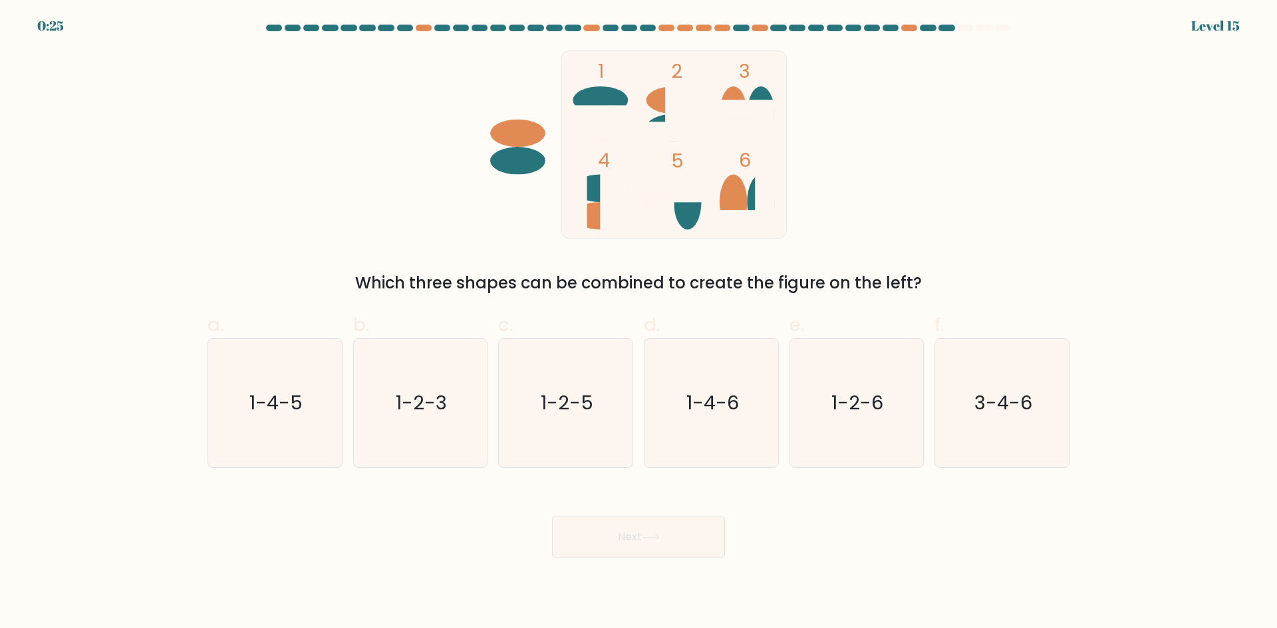
click at [660, 541] on button "Next" at bounding box center [638, 537] width 173 height 43
click at [1003, 426] on icon "3-4-6" at bounding box center [1002, 403] width 128 height 128
click at [639, 323] on input "f. 3-4-6" at bounding box center [638, 319] width 1 height 9
radio input "true"
click at [666, 525] on button "Next" at bounding box center [638, 537] width 173 height 43
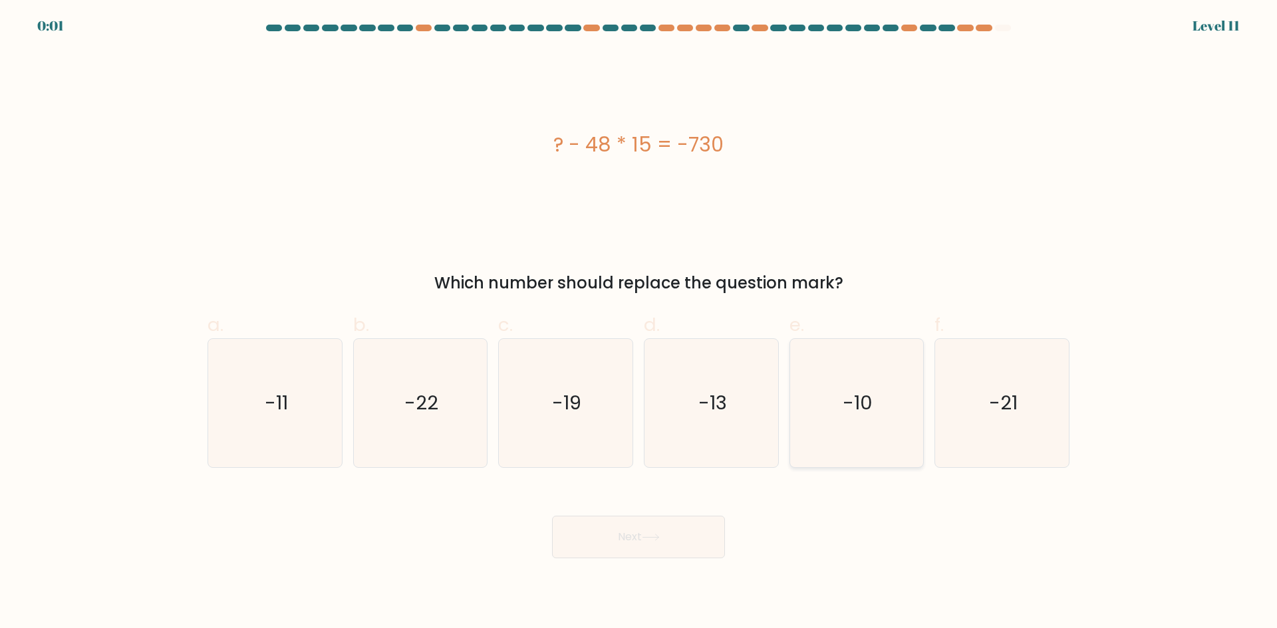
click at [884, 400] on icon "-10" at bounding box center [856, 403] width 128 height 128
click at [639, 323] on input "e. -10" at bounding box center [638, 319] width 1 height 9
radio input "true"
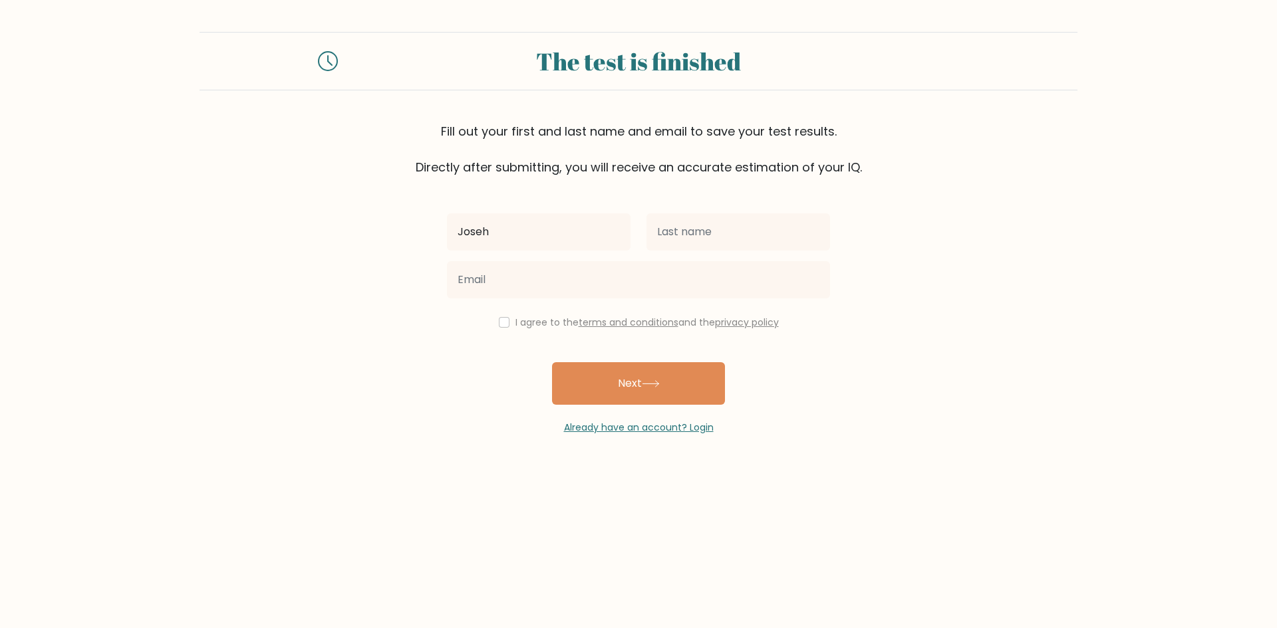
type input "Joseh"
type input "Zuela"
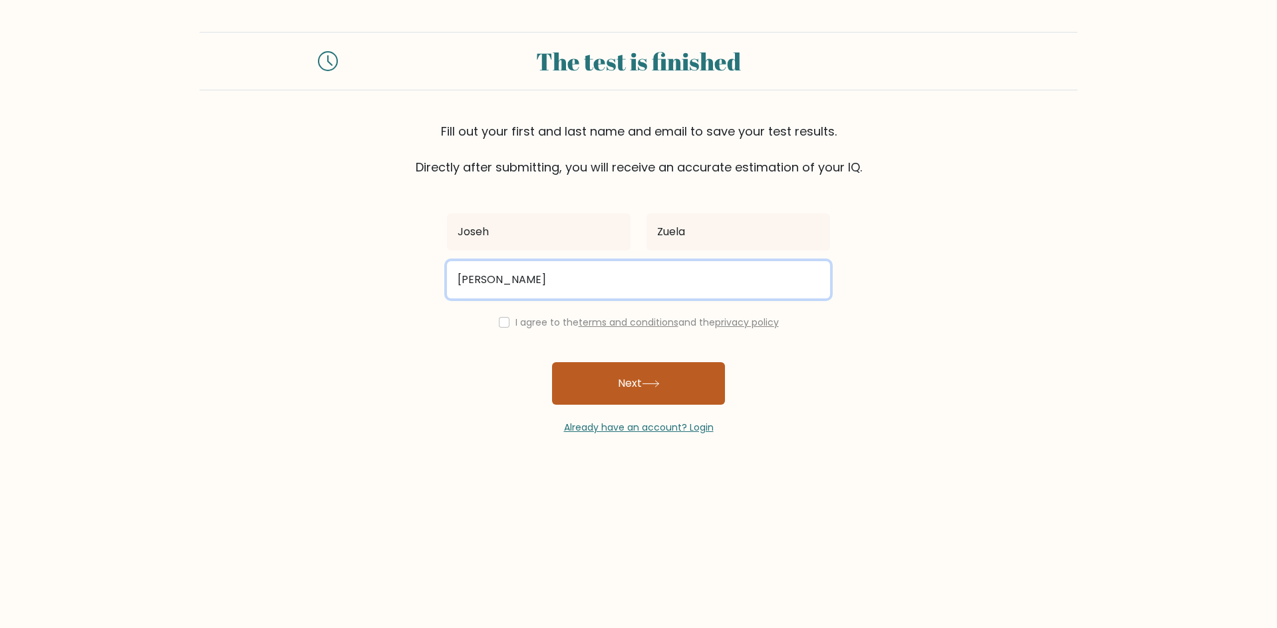
type input "joseph.zuela1@gmail.com"
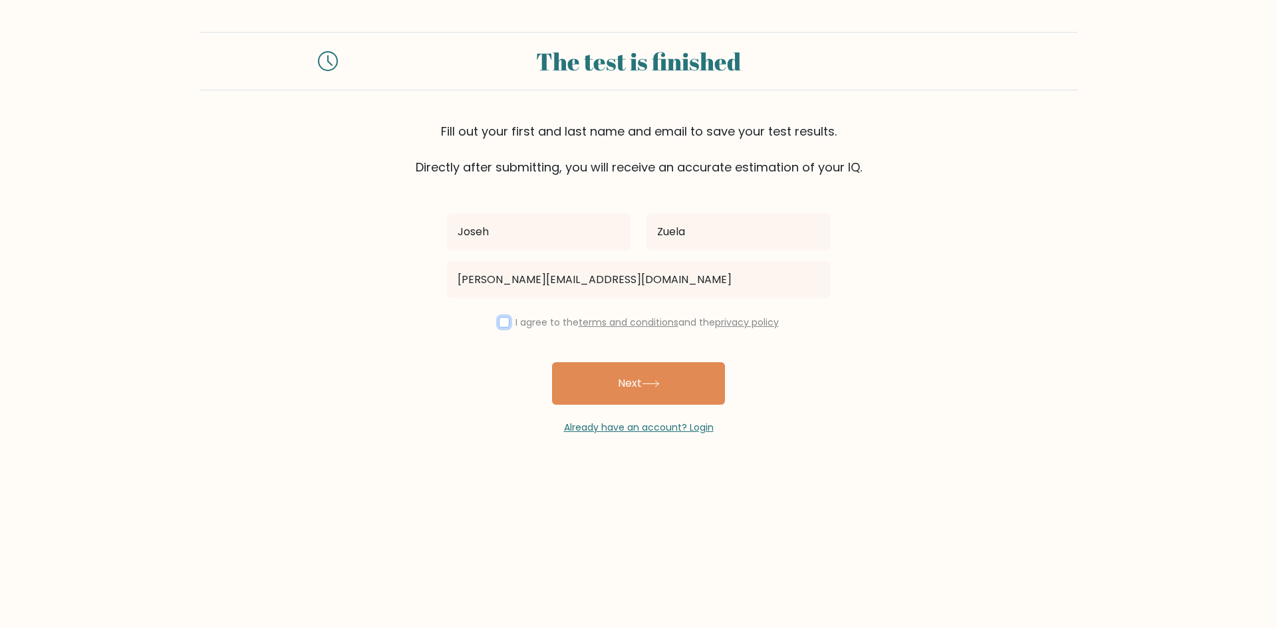
click at [505, 324] on input "checkbox" at bounding box center [504, 322] width 11 height 11
checkbox input "true"
click at [599, 394] on button "Next" at bounding box center [638, 383] width 173 height 43
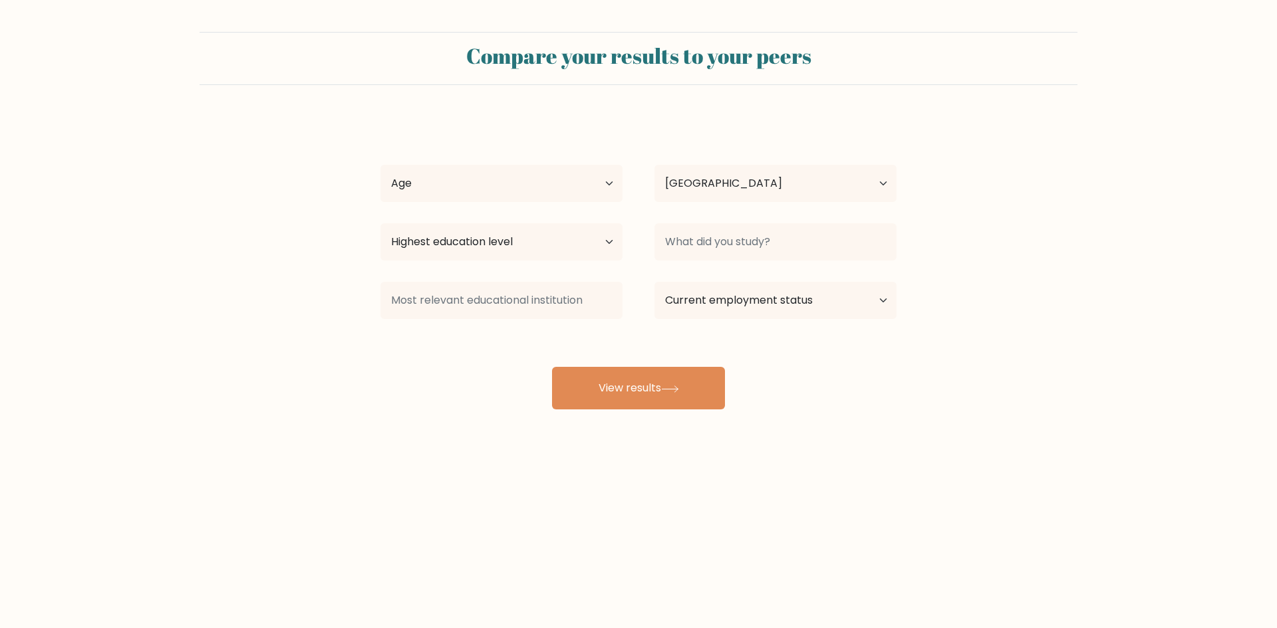
select select "PH"
click at [443, 186] on select "Age Under [DEMOGRAPHIC_DATA] [DEMOGRAPHIC_DATA] [DEMOGRAPHIC_DATA] [DEMOGRAPHIC…" at bounding box center [501, 183] width 242 height 37
select select "35_44"
click at [380, 165] on select "Age Under [DEMOGRAPHIC_DATA] [DEMOGRAPHIC_DATA] [DEMOGRAPHIC_DATA] [DEMOGRAPHIC…" at bounding box center [501, 183] width 242 height 37
click at [436, 237] on select "Highest education level No schooling Primary Lower Secondary Upper Secondary Oc…" at bounding box center [501, 241] width 242 height 37
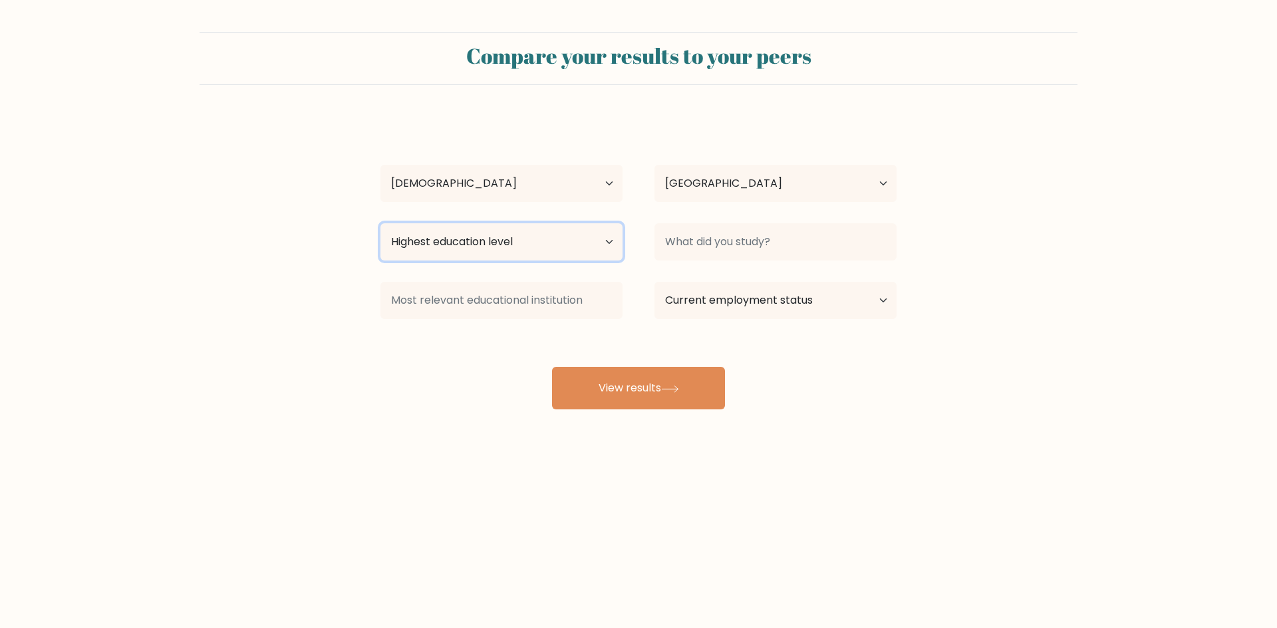
select select "bachelors_degree"
click at [380, 223] on select "Highest education level No schooling Primary Lower Secondary Upper Secondary Oc…" at bounding box center [501, 241] width 242 height 37
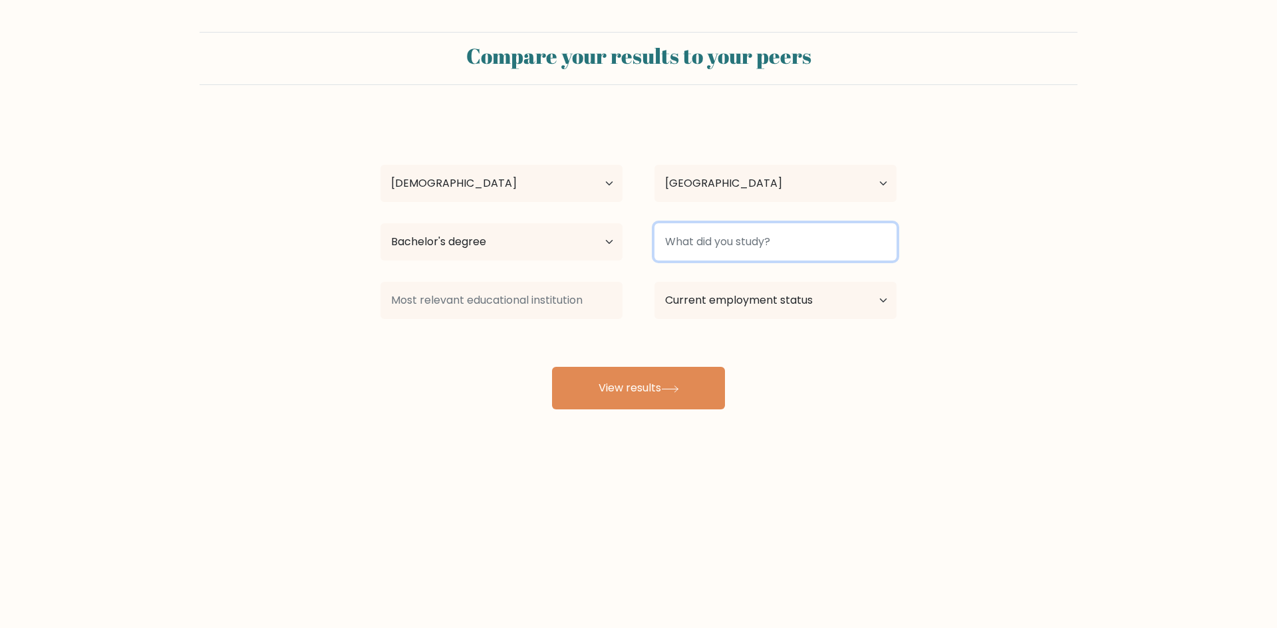
click at [729, 255] on input at bounding box center [775, 241] width 242 height 37
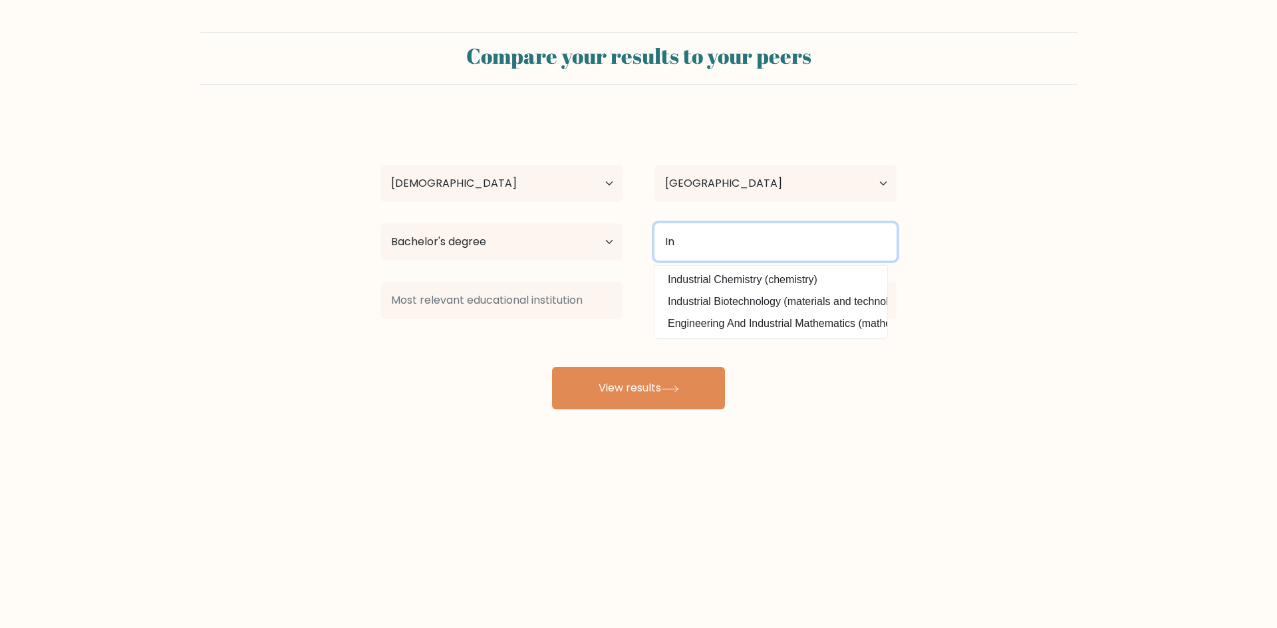
type input "I"
type input "E"
type input "Engineering"
drag, startPoint x: 772, startPoint y: 246, endPoint x: 551, endPoint y: 227, distance: 221.6
click at [551, 227] on div "Highest education level No schooling Primary Lower Secondary Upper Secondary Oc…" at bounding box center [638, 242] width 548 height 48
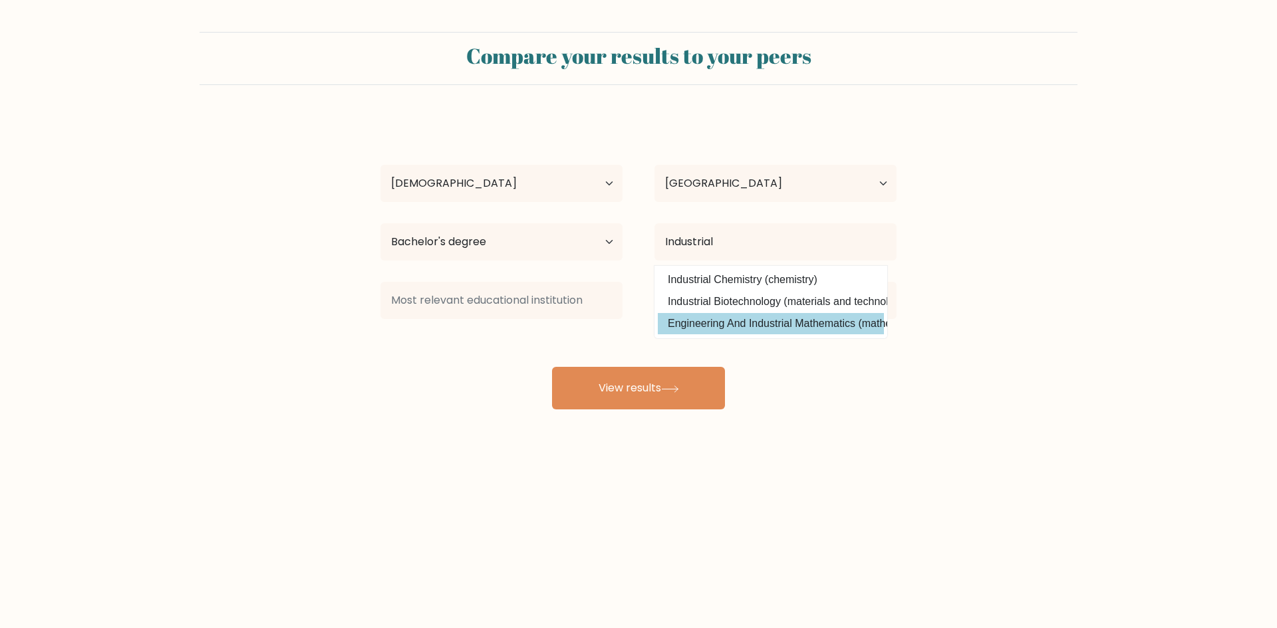
click at [740, 330] on option "Engineering And Industrial Mathematics (mathematical sciences)" at bounding box center [771, 323] width 226 height 21
type input "Engineering And Industrial Mathematics"
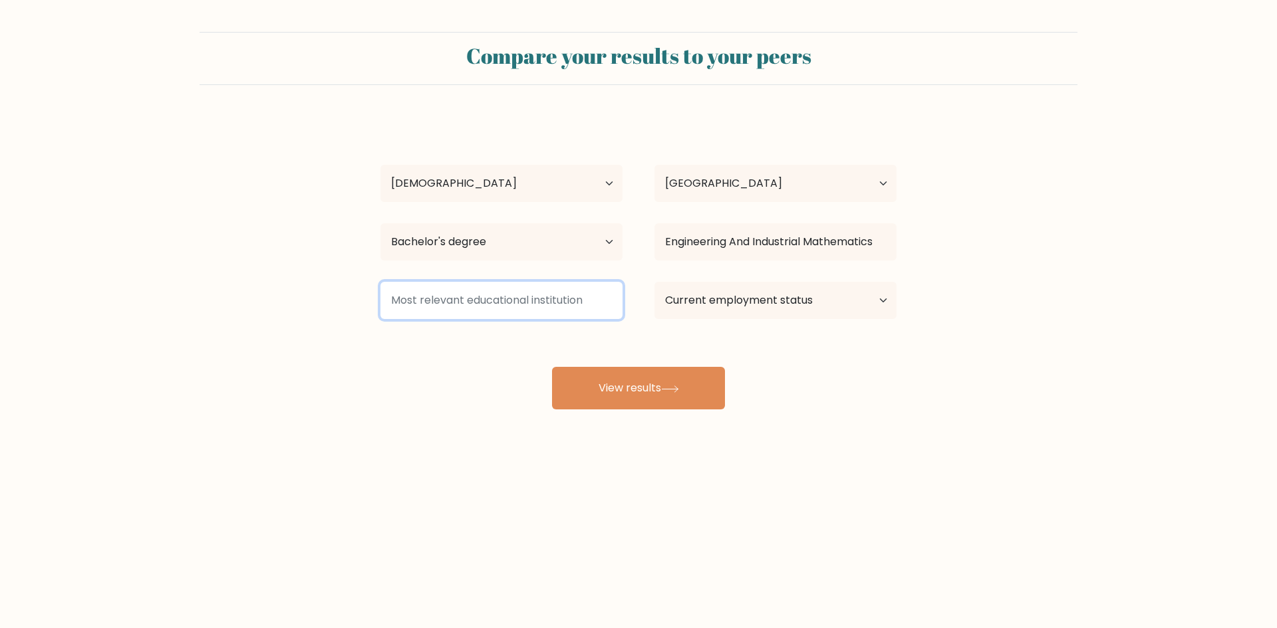
click at [451, 313] on input at bounding box center [501, 300] width 242 height 37
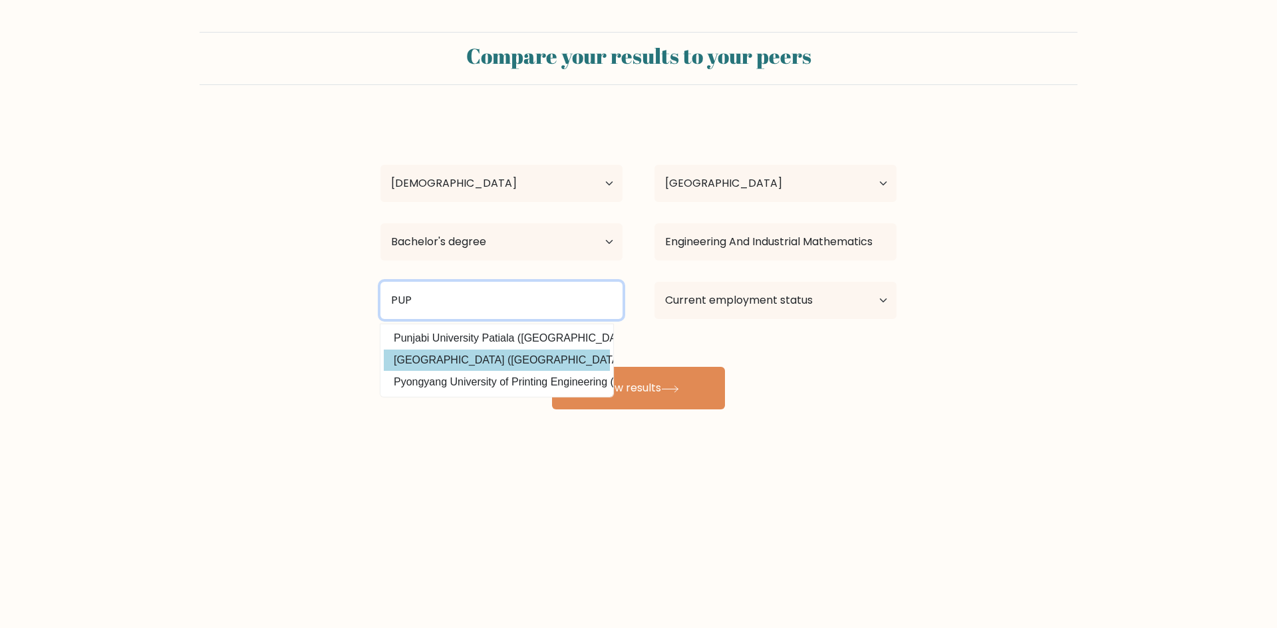
type input "PUP"
click at [574, 357] on div "[PERSON_NAME] Age Under [DEMOGRAPHIC_DATA] [DEMOGRAPHIC_DATA] [DEMOGRAPHIC_DATA…" at bounding box center [638, 263] width 532 height 293
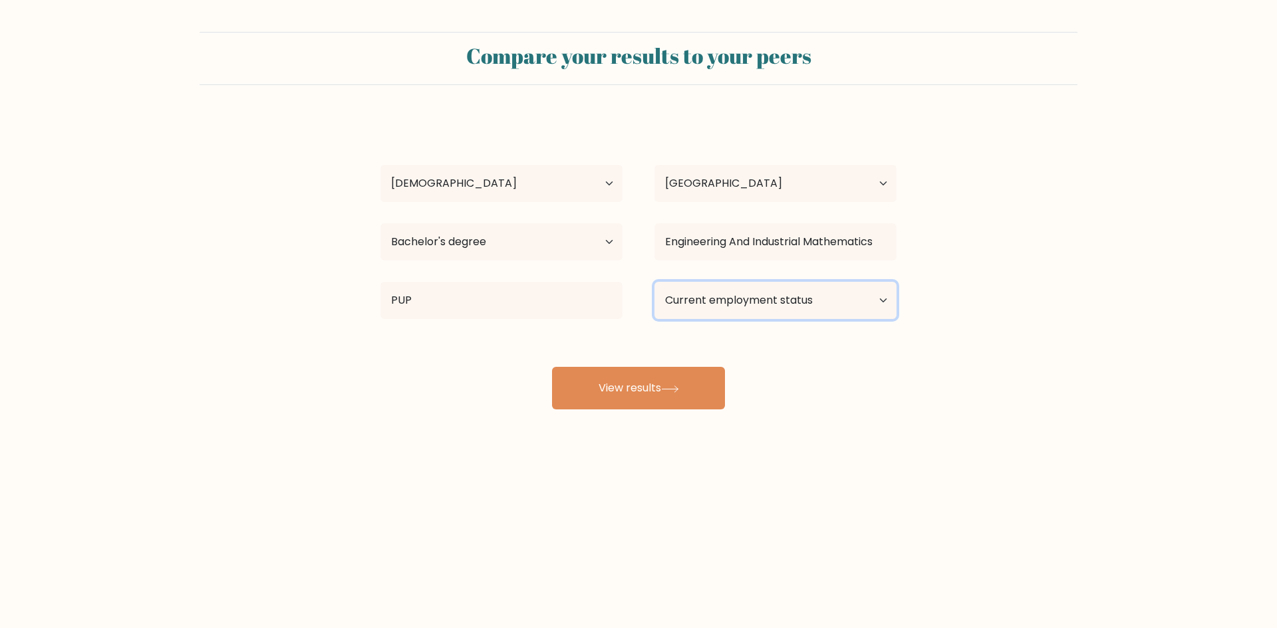
click at [746, 305] on select "Current employment status Employed Student Retired Other / prefer not to answer" at bounding box center [775, 300] width 242 height 37
select select "other"
click at [654, 282] on select "Current employment status Employed Student Retired Other / prefer not to answer" at bounding box center [775, 300] width 242 height 37
click at [674, 394] on button "View results" at bounding box center [638, 388] width 173 height 43
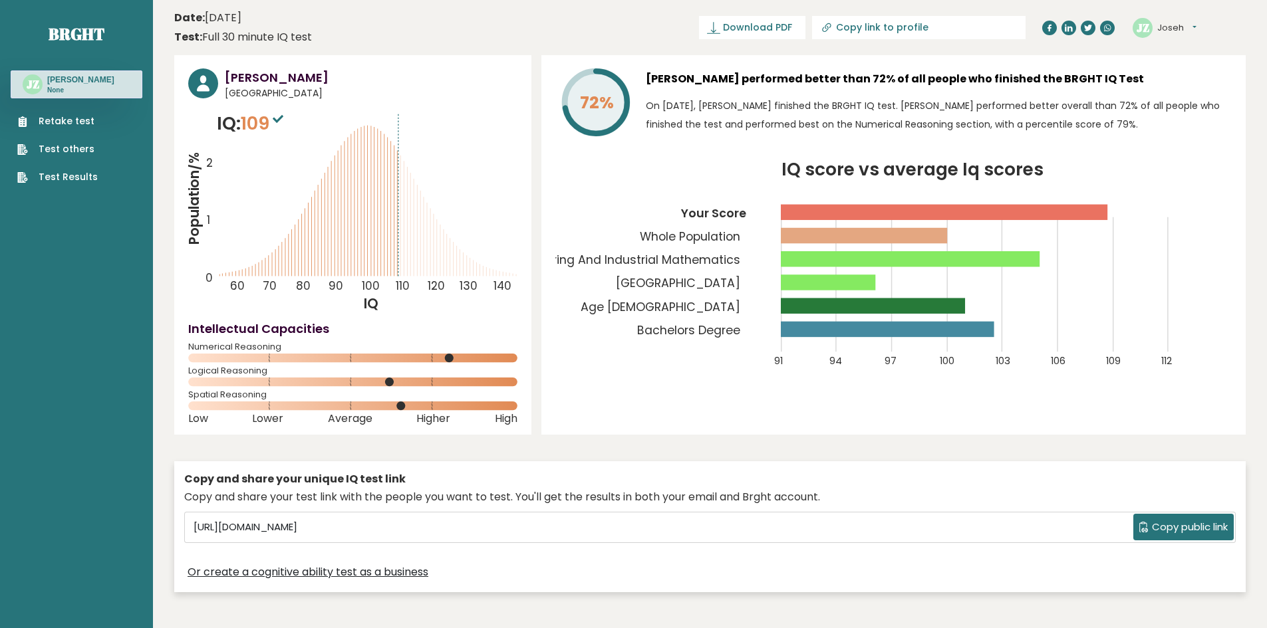
click at [1194, 27] on button "Joseh" at bounding box center [1176, 27] width 39 height 13
click at [1187, 70] on link "Profile" at bounding box center [1192, 67] width 68 height 19
click at [1186, 25] on button "Joseh" at bounding box center [1176, 27] width 39 height 13
click at [1180, 70] on link "Profile" at bounding box center [1192, 67] width 68 height 19
click at [1136, 31] on text "JZ" at bounding box center [1142, 26] width 13 height 15
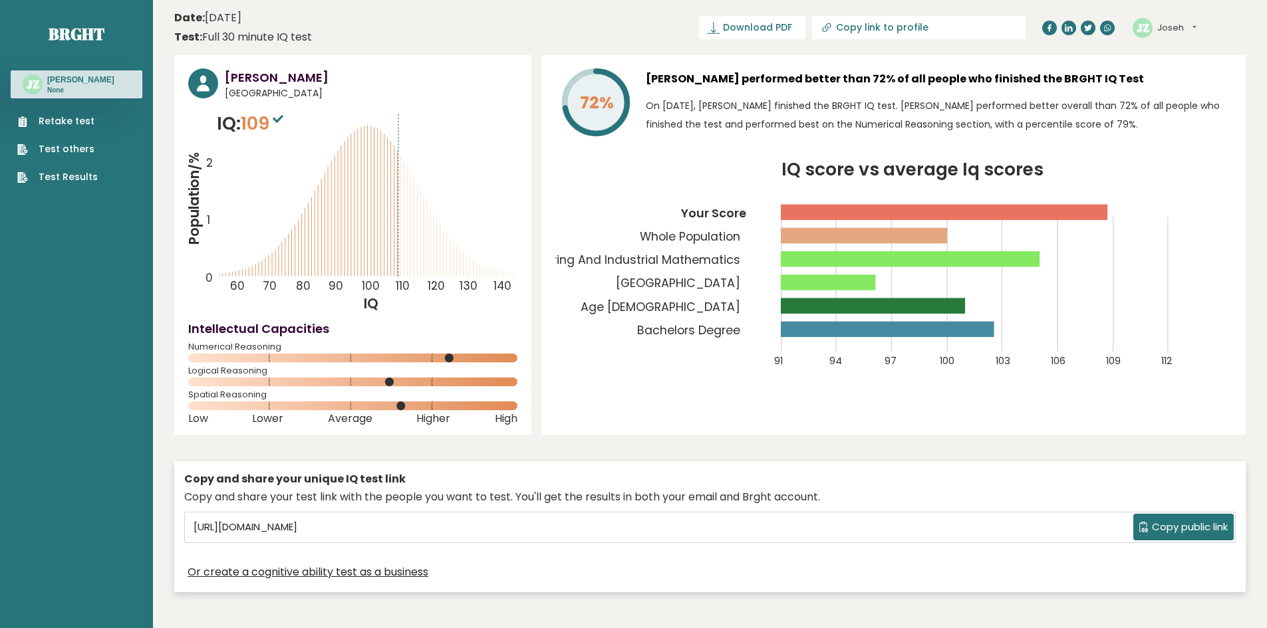
click at [1156, 30] on div "JZ Joseh Dashboard Profile Settings Logout" at bounding box center [1164, 28] width 64 height 20
click at [1134, 29] on circle at bounding box center [1142, 28] width 20 height 20
click at [1203, 29] on div "JZ Joseh Dashboard Profile Settings Logout" at bounding box center [1188, 28] width 113 height 27
click at [1190, 29] on button "Joseh" at bounding box center [1176, 27] width 39 height 13
click at [1187, 86] on link "Settings" at bounding box center [1192, 85] width 68 height 19
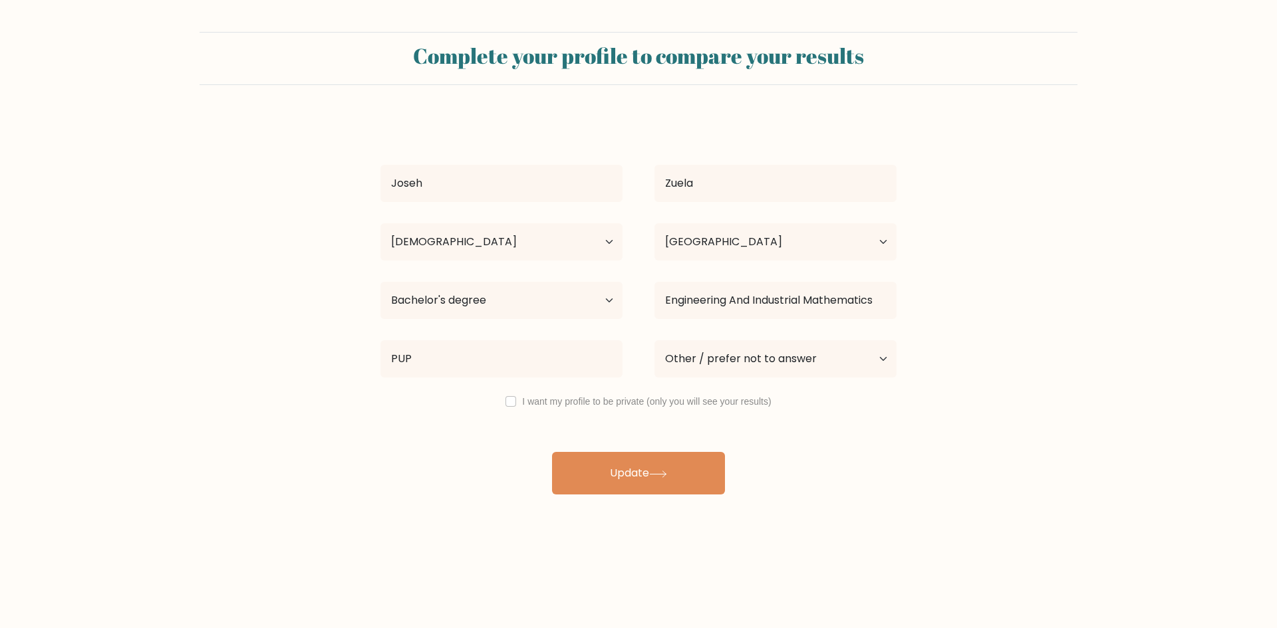
select select "35_44"
select select "PH"
select select "bachelors_degree"
select select "other"
click at [529, 188] on input "Joseh" at bounding box center [501, 183] width 242 height 37
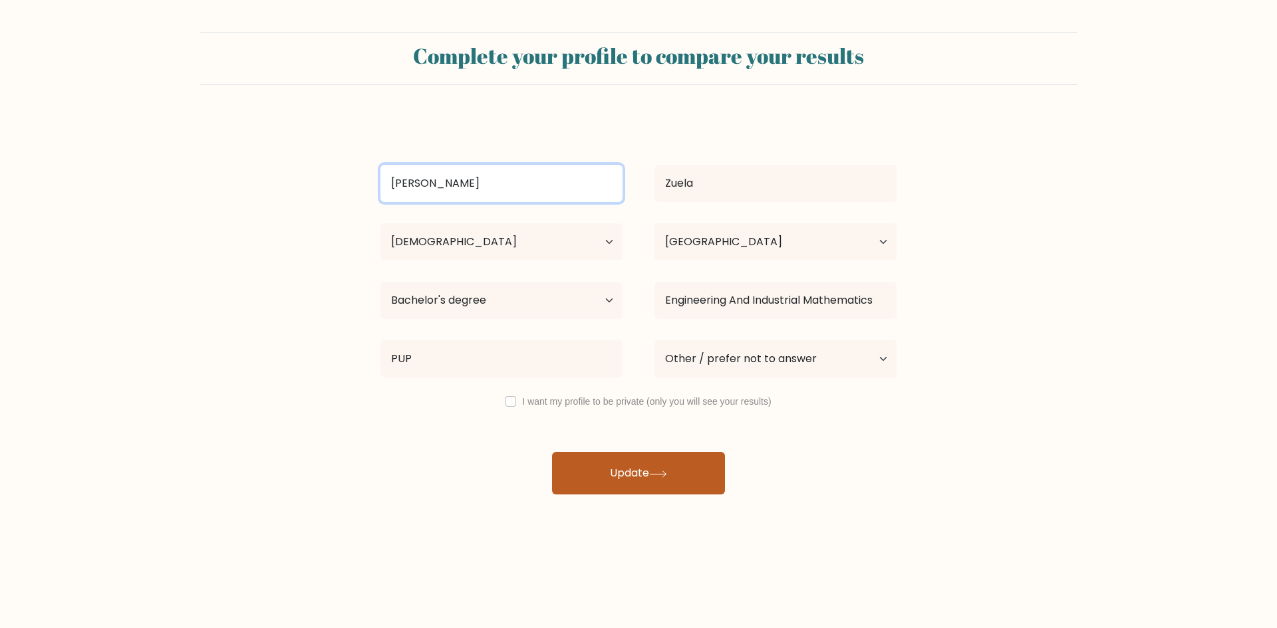
type input "[PERSON_NAME]"
click at [592, 483] on button "Update" at bounding box center [638, 473] width 173 height 43
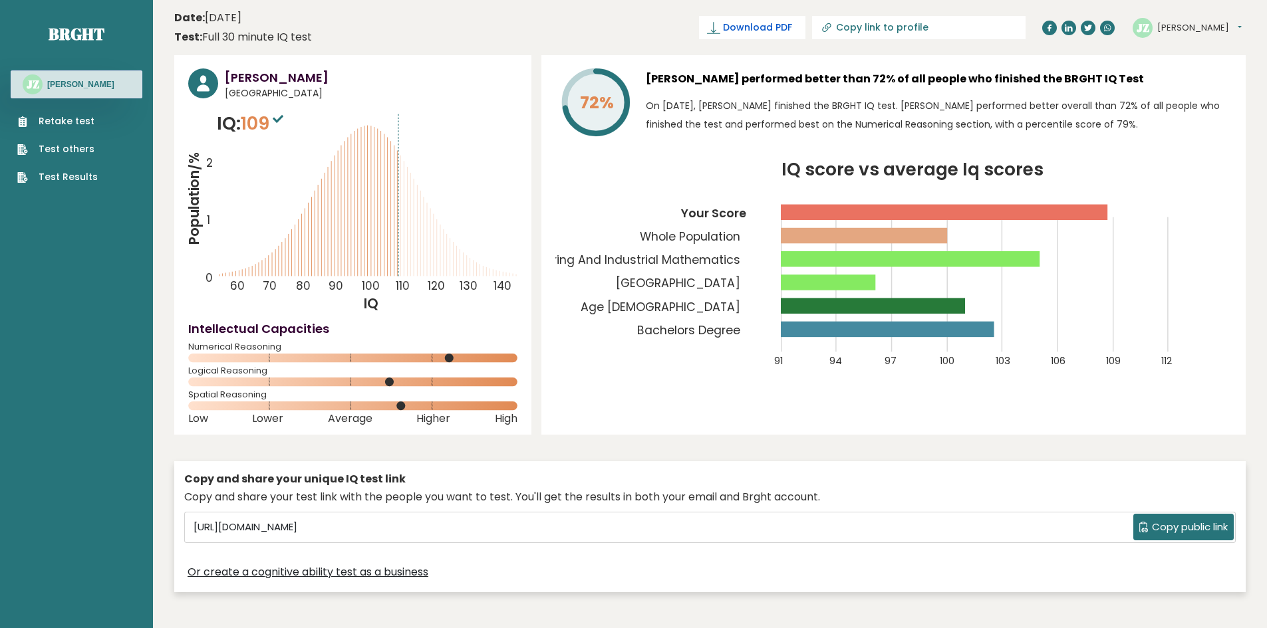
click at [792, 28] on span "Download PDF" at bounding box center [757, 28] width 69 height 14
click at [755, 38] on span "✓ Your PDF is downloaded..." at bounding box center [729, 27] width 151 height 23
click at [763, 28] on span "✓ Your PDF is downloaded..." at bounding box center [729, 27] width 151 height 23
click at [1173, 27] on button "[PERSON_NAME]" at bounding box center [1199, 27] width 84 height 13
